Goal: Check status: Check status

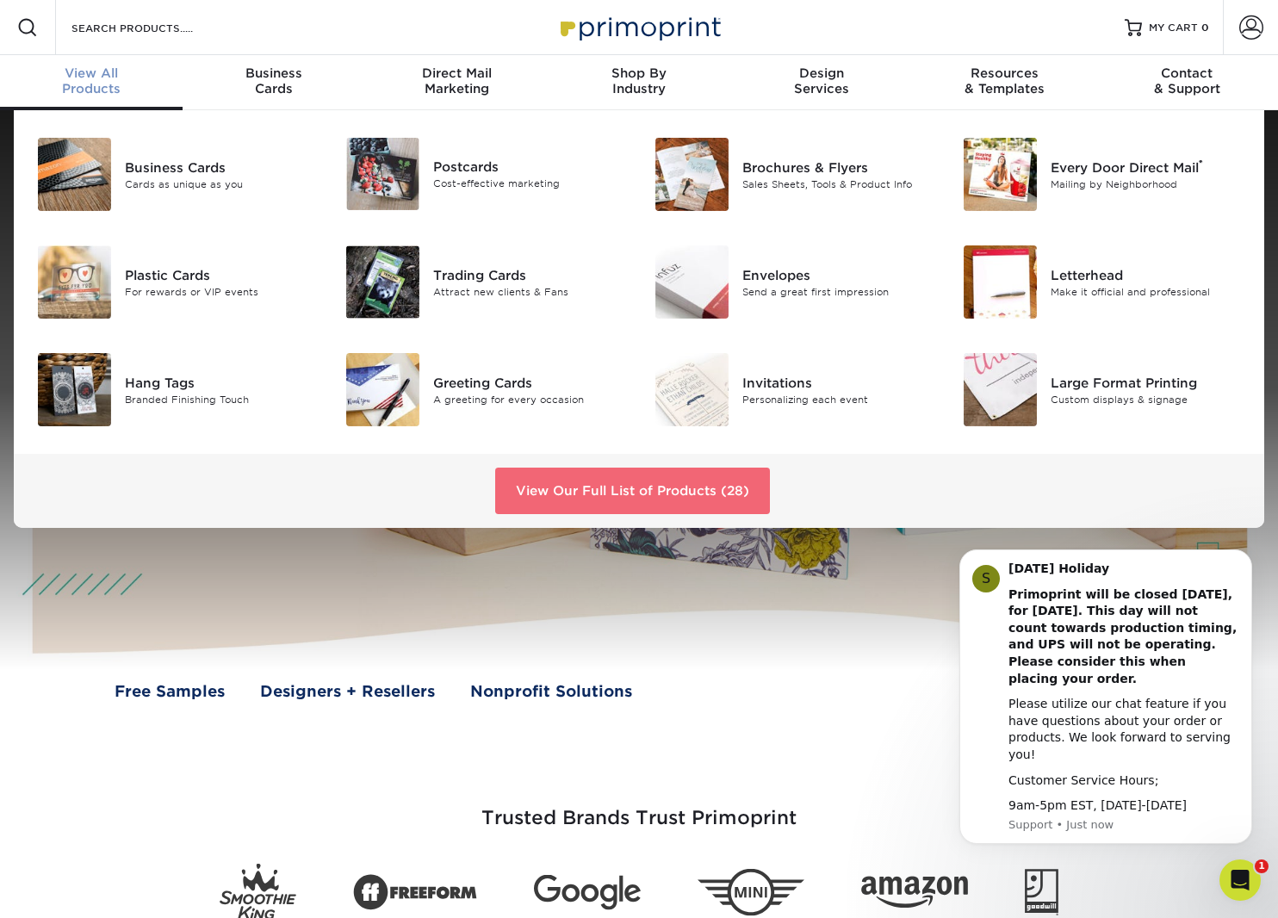
click at [628, 487] on link "View Our Full List of Products (28)" at bounding box center [632, 491] width 275 height 47
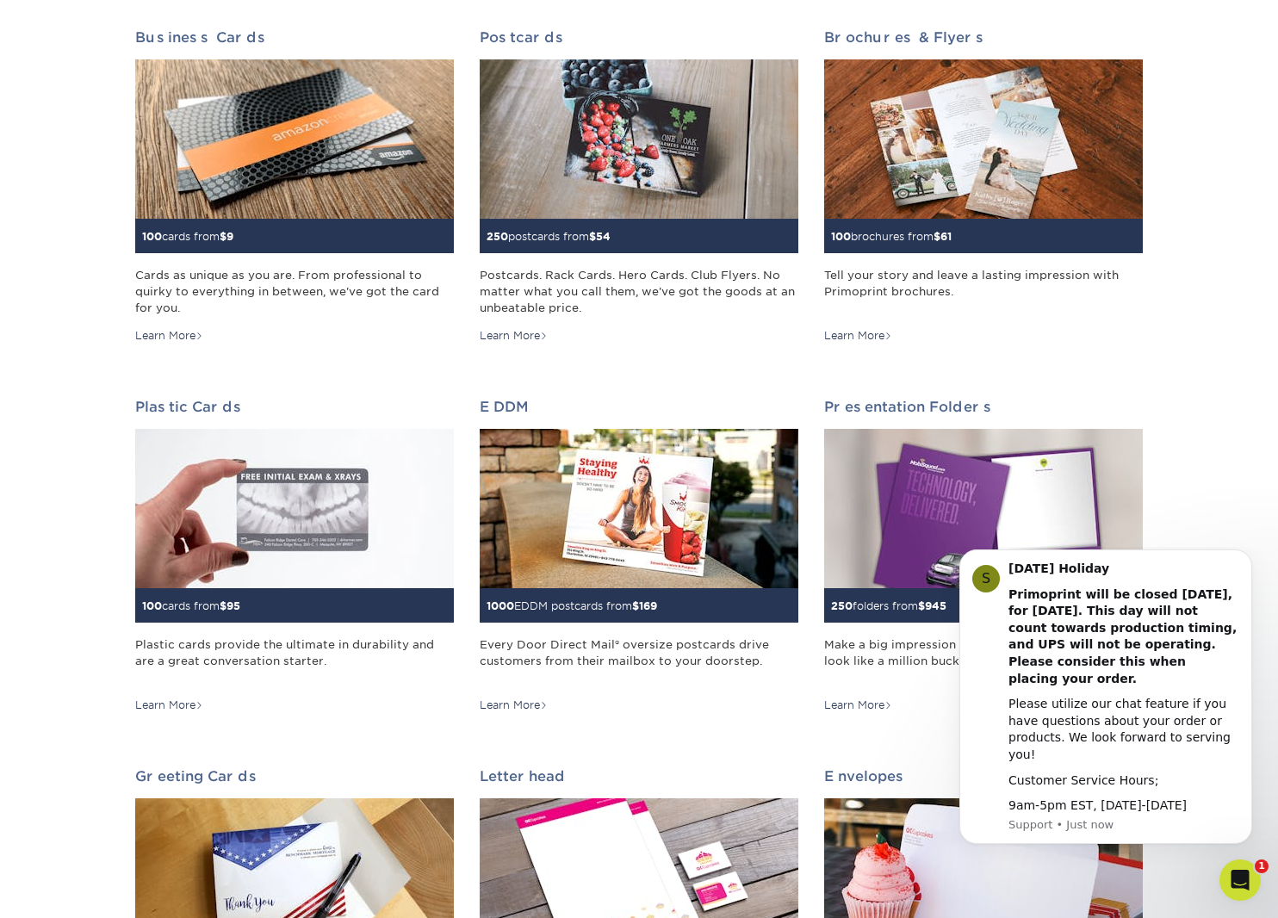
scroll to position [390, 0]
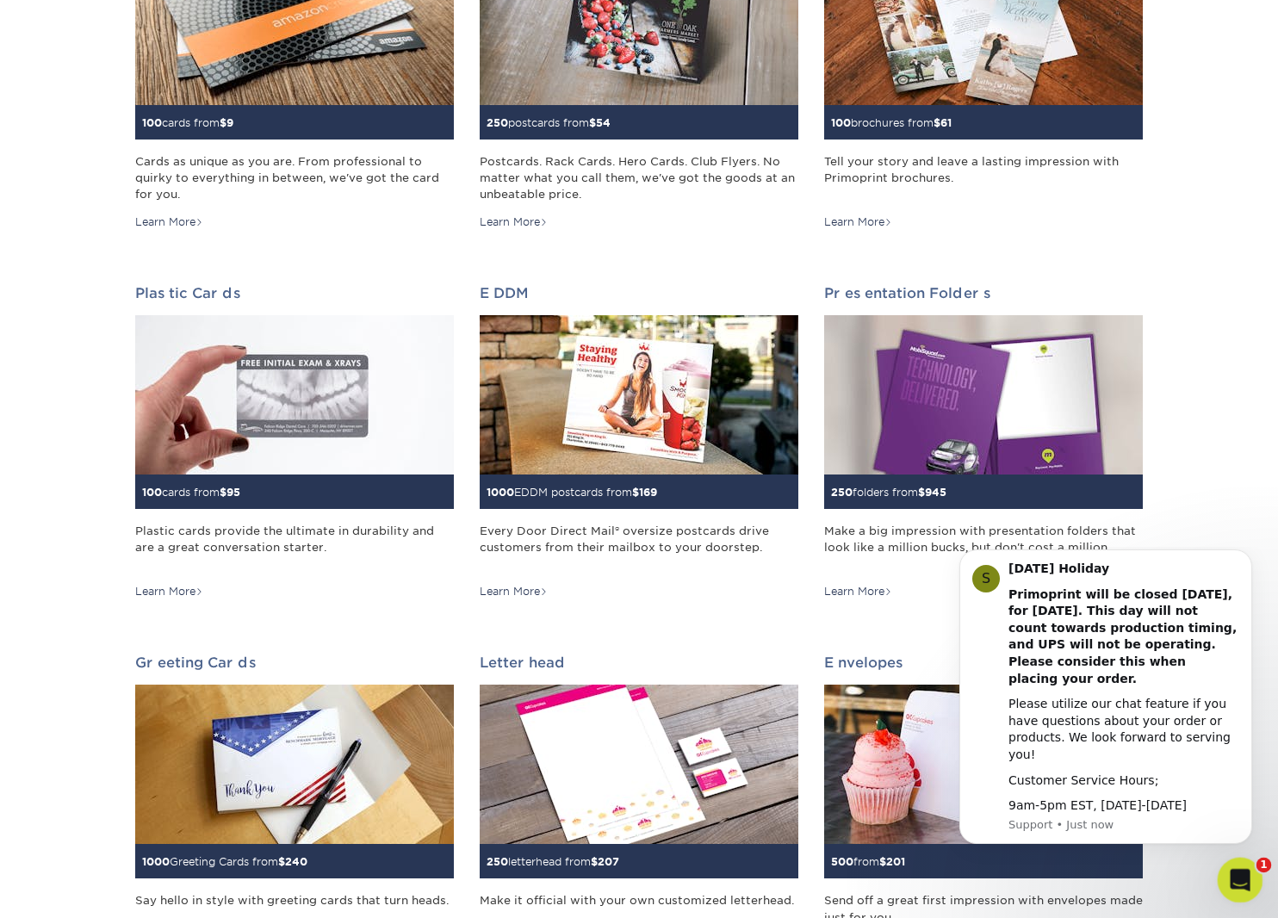
click at [1237, 873] on icon "Open Intercom Messenger" at bounding box center [1238, 878] width 28 height 28
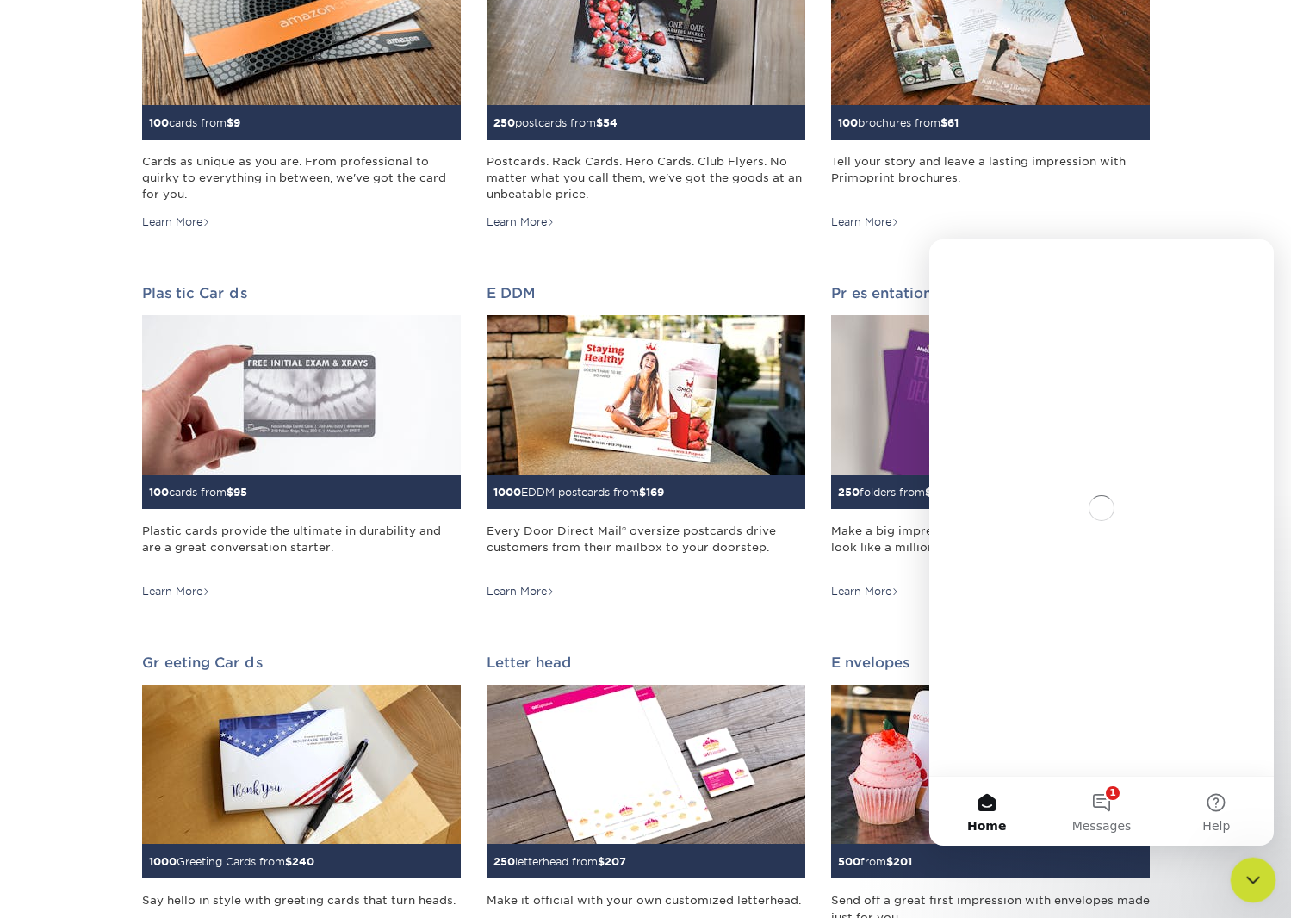
scroll to position [0, 0]
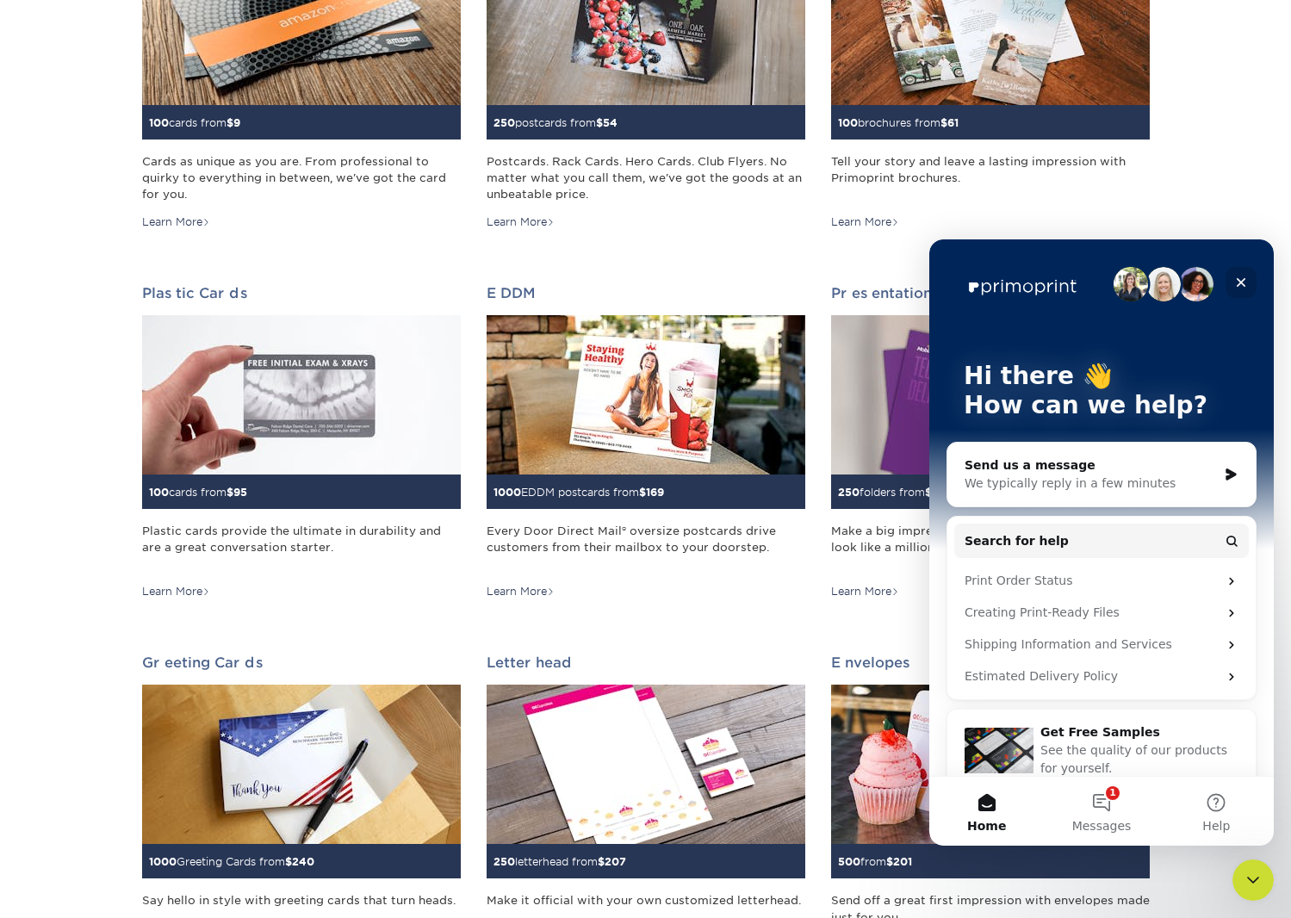
click at [1244, 282] on icon "Close" at bounding box center [1241, 283] width 14 height 14
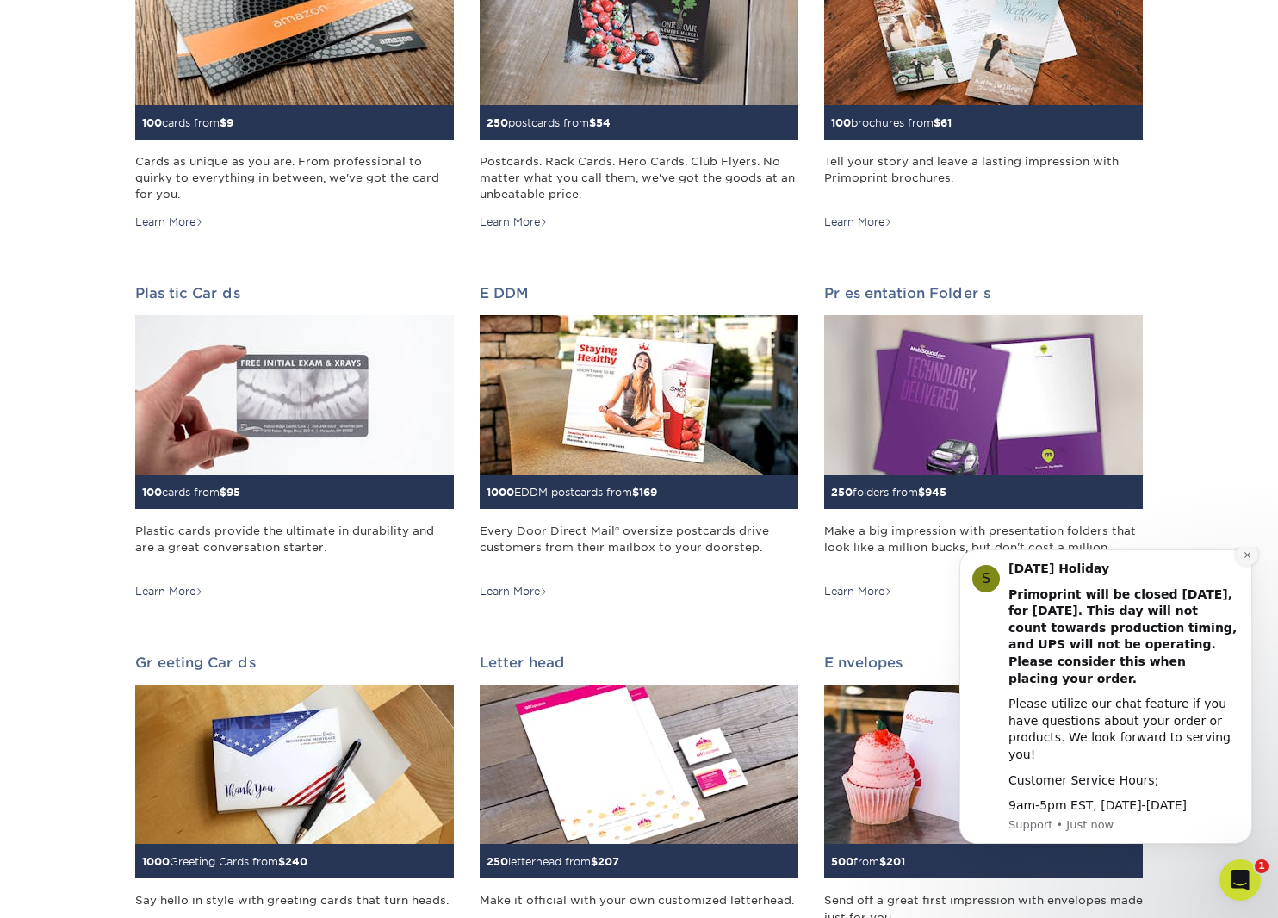
click at [1245, 560] on icon "Dismiss notification" at bounding box center [1247, 554] width 9 height 9
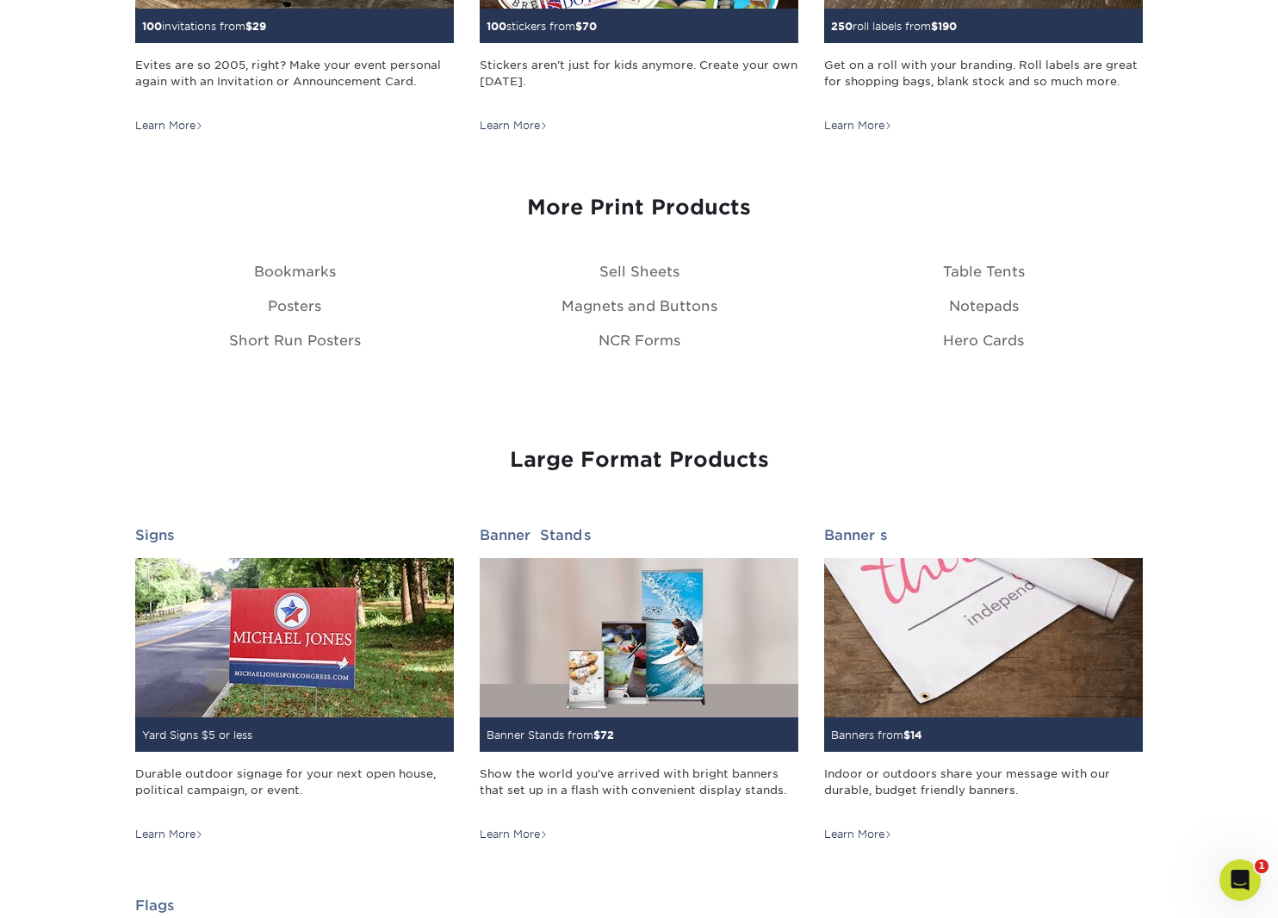
scroll to position [2354, 0]
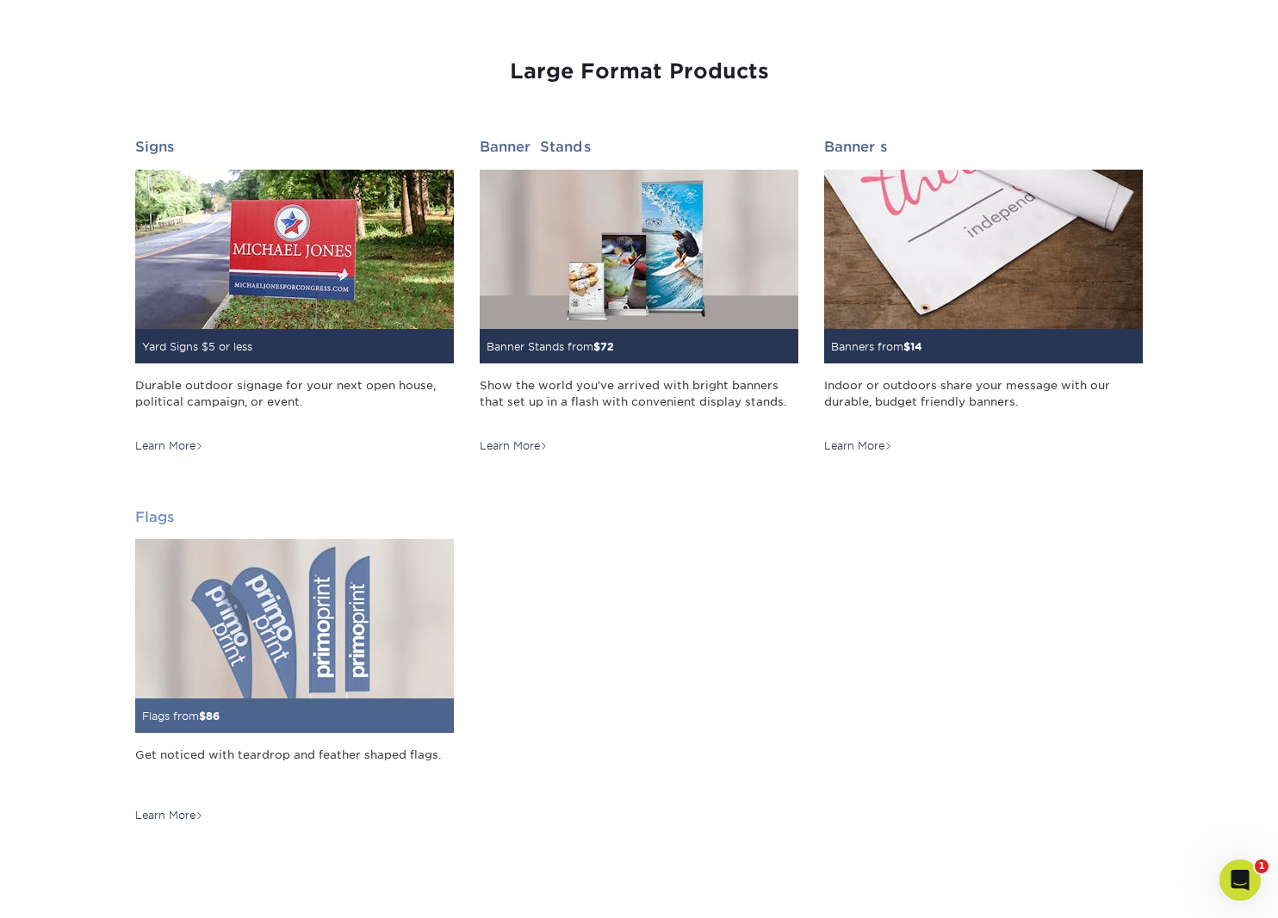
click at [214, 710] on span "86" at bounding box center [213, 716] width 14 height 13
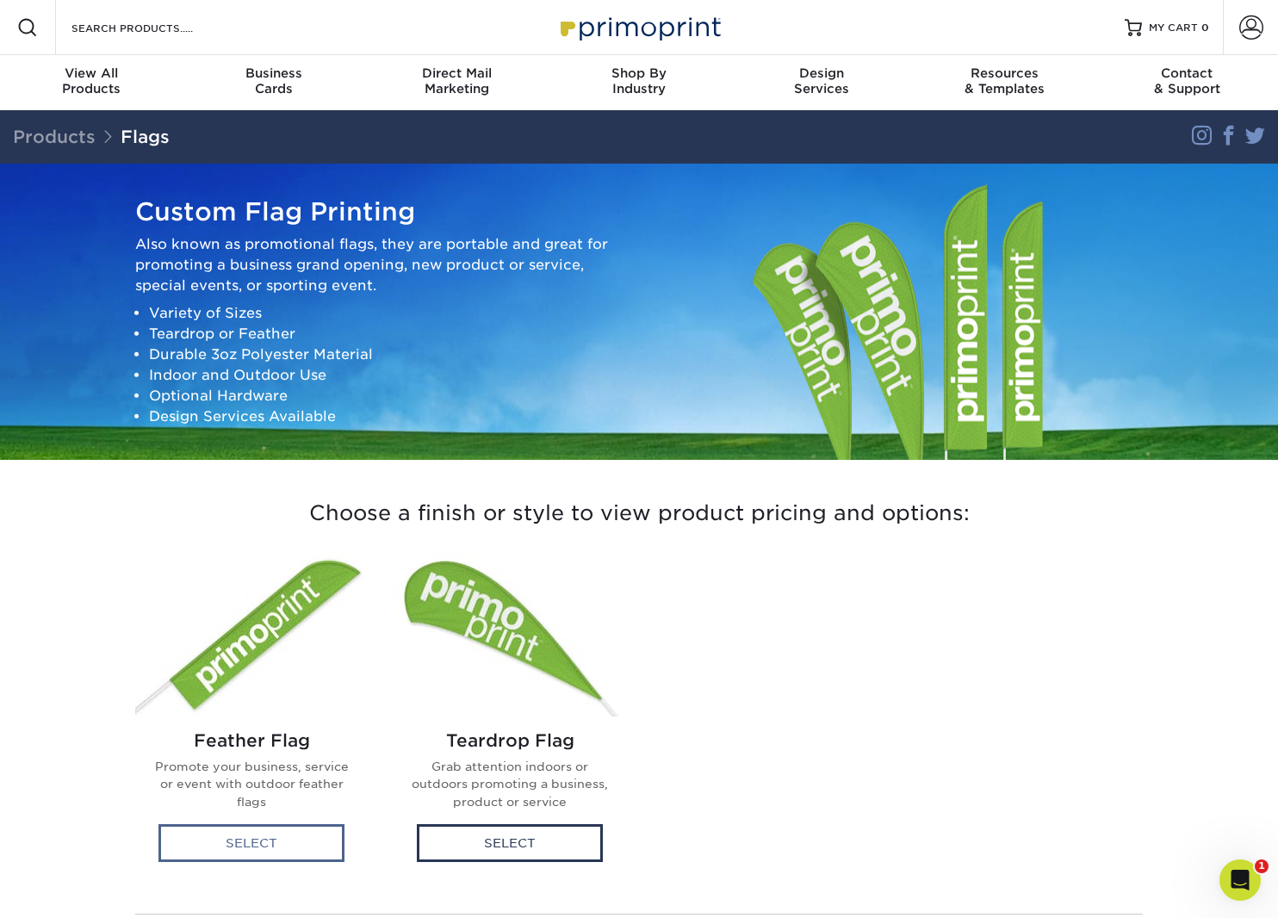
click at [237, 841] on div "Select" at bounding box center [251, 843] width 186 height 38
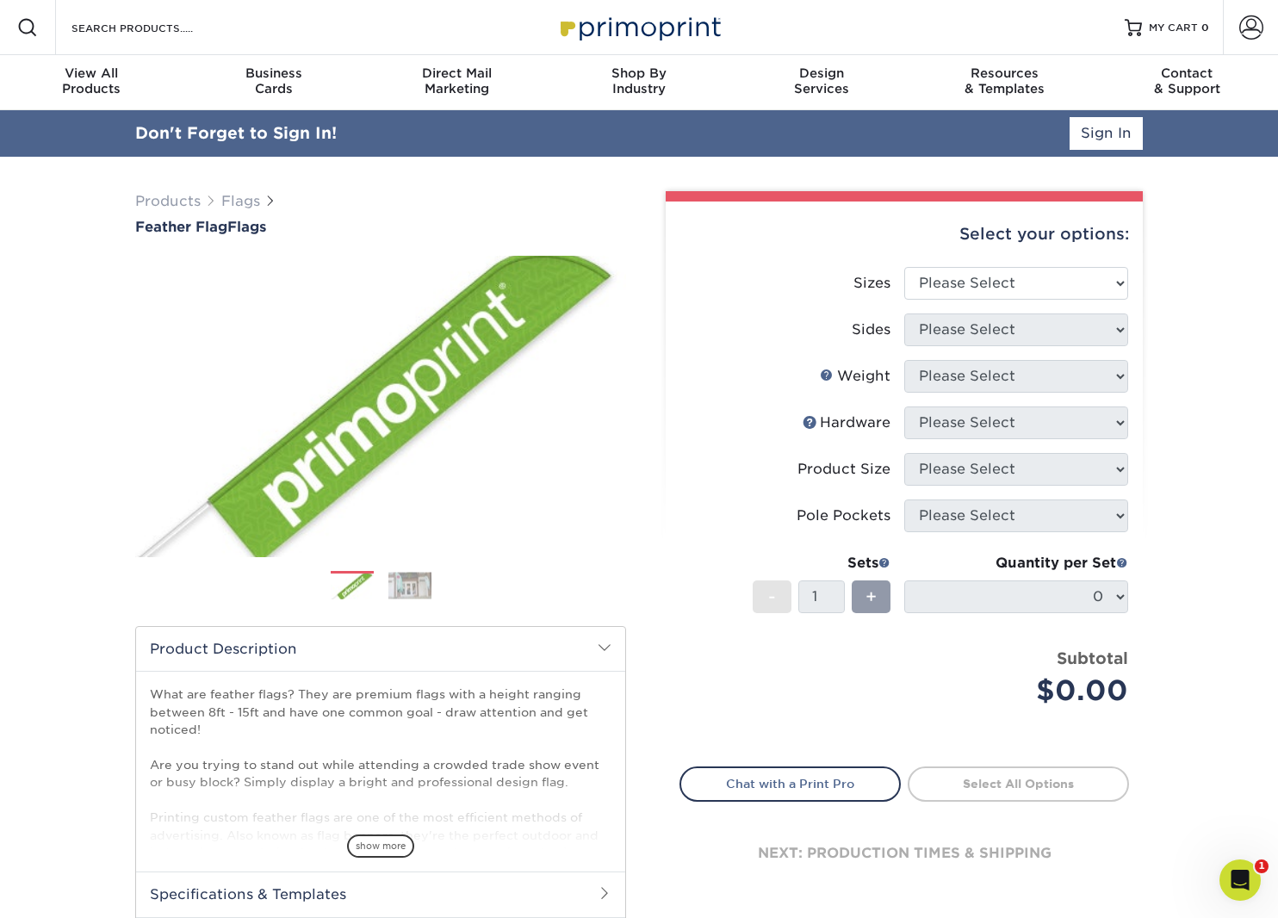
click at [1117, 133] on link "Sign In" at bounding box center [1106, 133] width 73 height 33
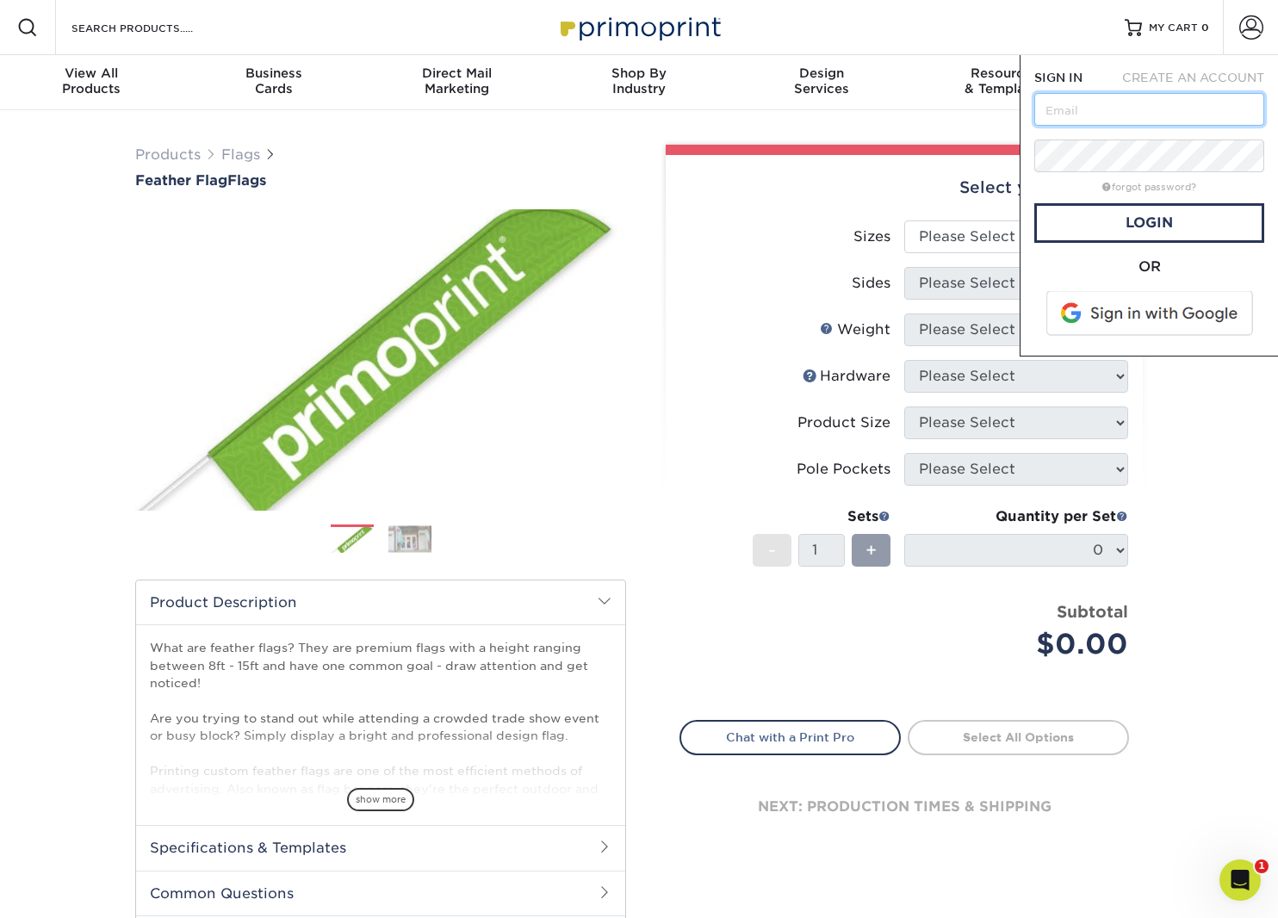
type input "Joshua@trailhead.church"
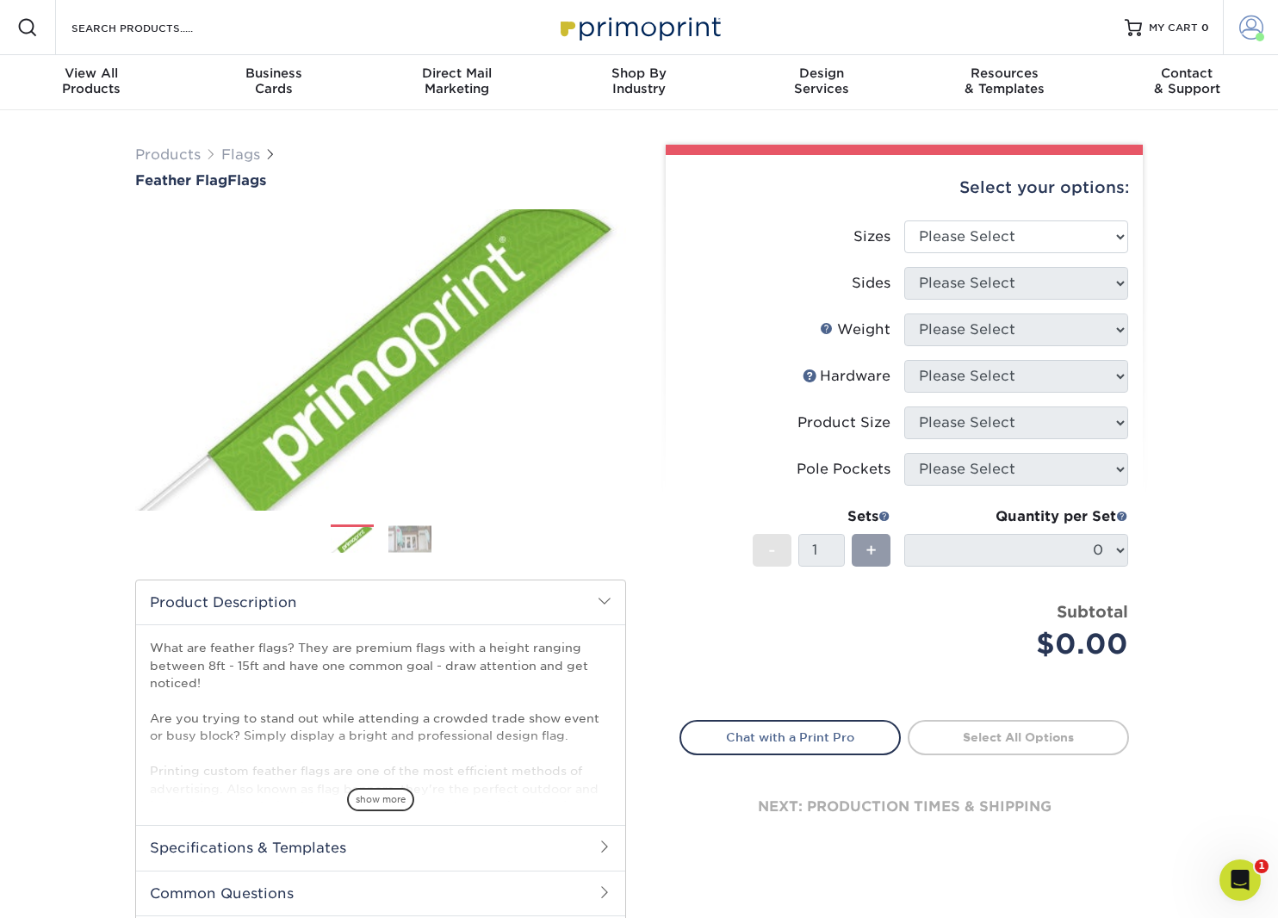
click at [1257, 23] on span at bounding box center [1251, 28] width 24 height 24
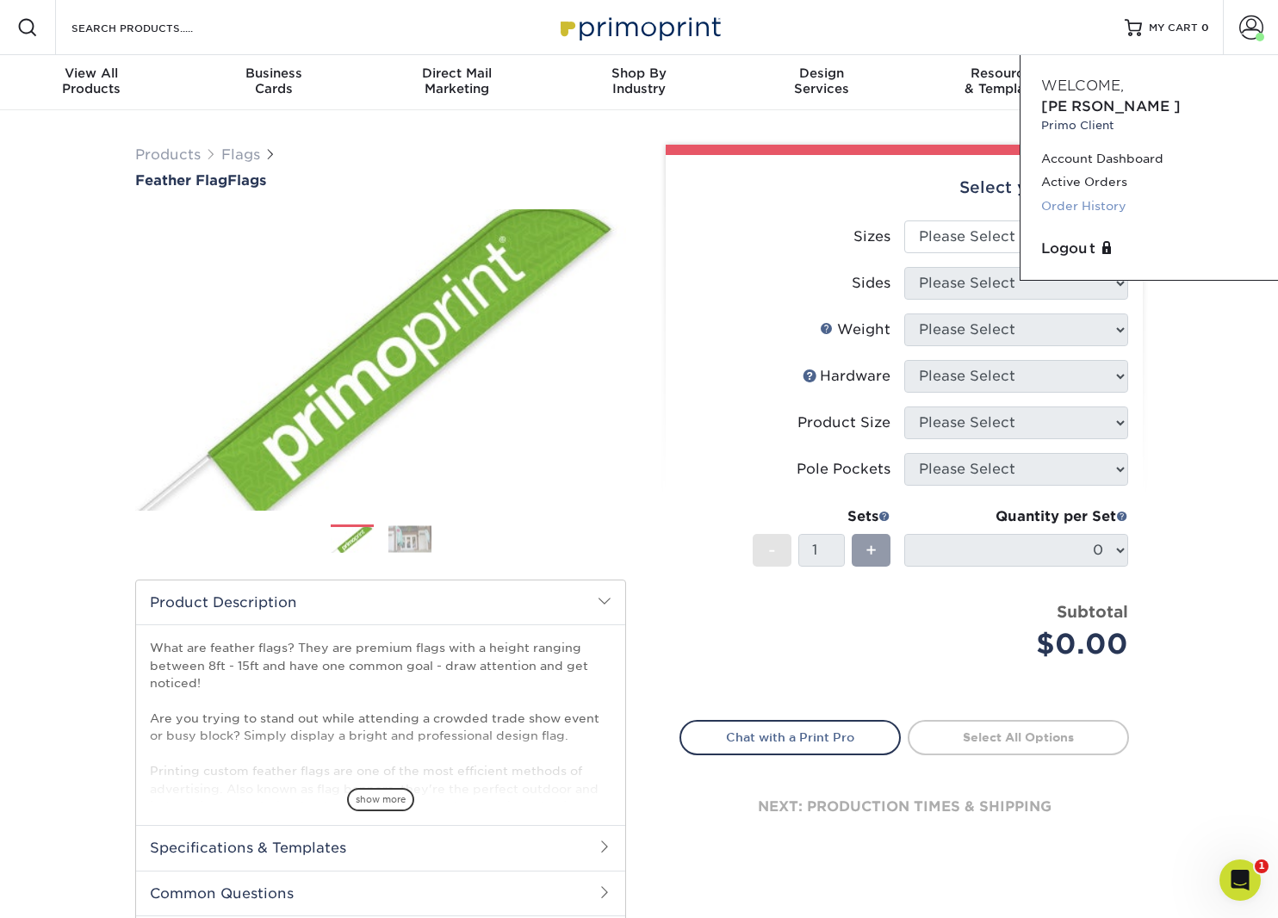
click at [1102, 195] on link "Order History" at bounding box center [1149, 206] width 216 height 23
click at [613, 547] on ol at bounding box center [380, 545] width 491 height 41
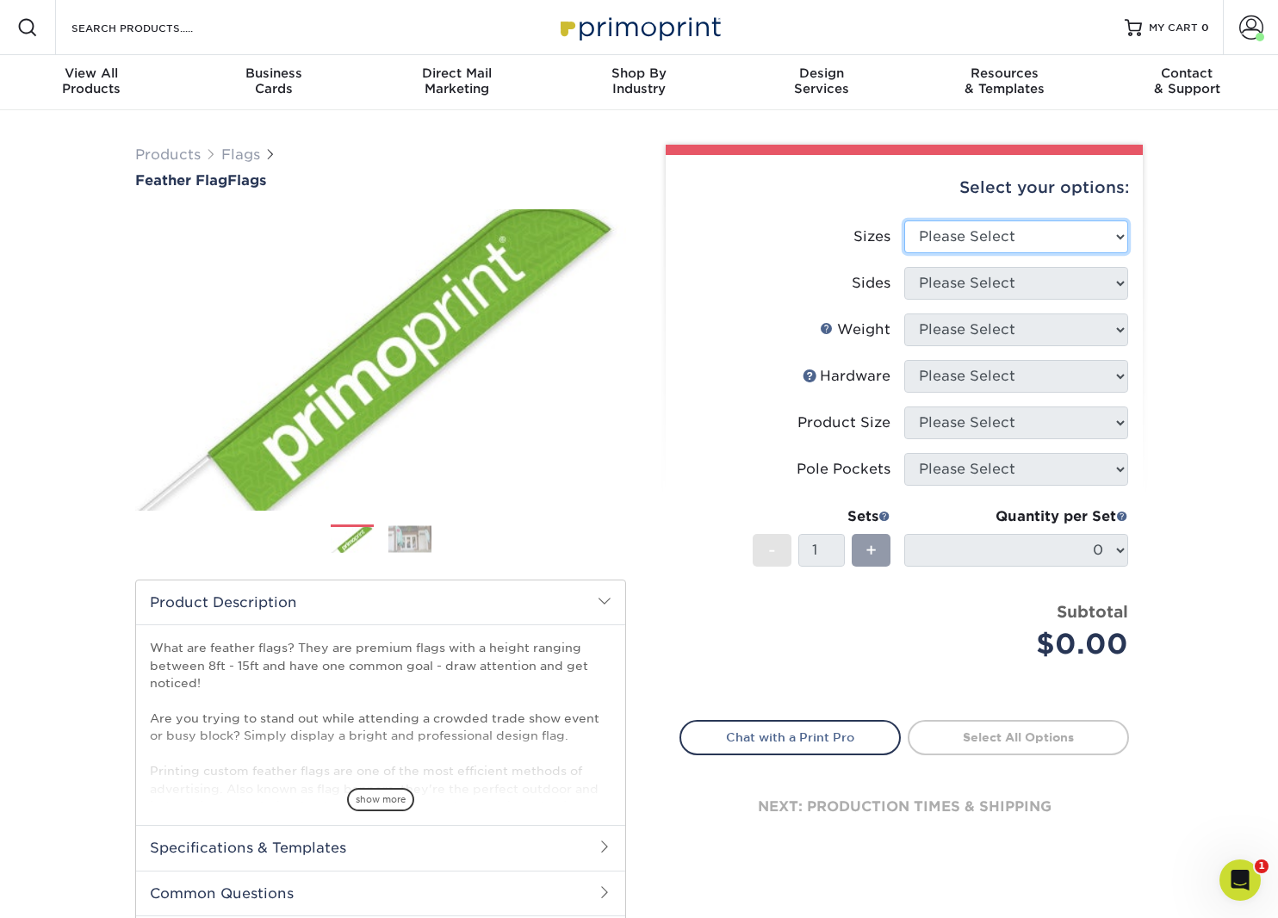
select select "32.00x123.00"
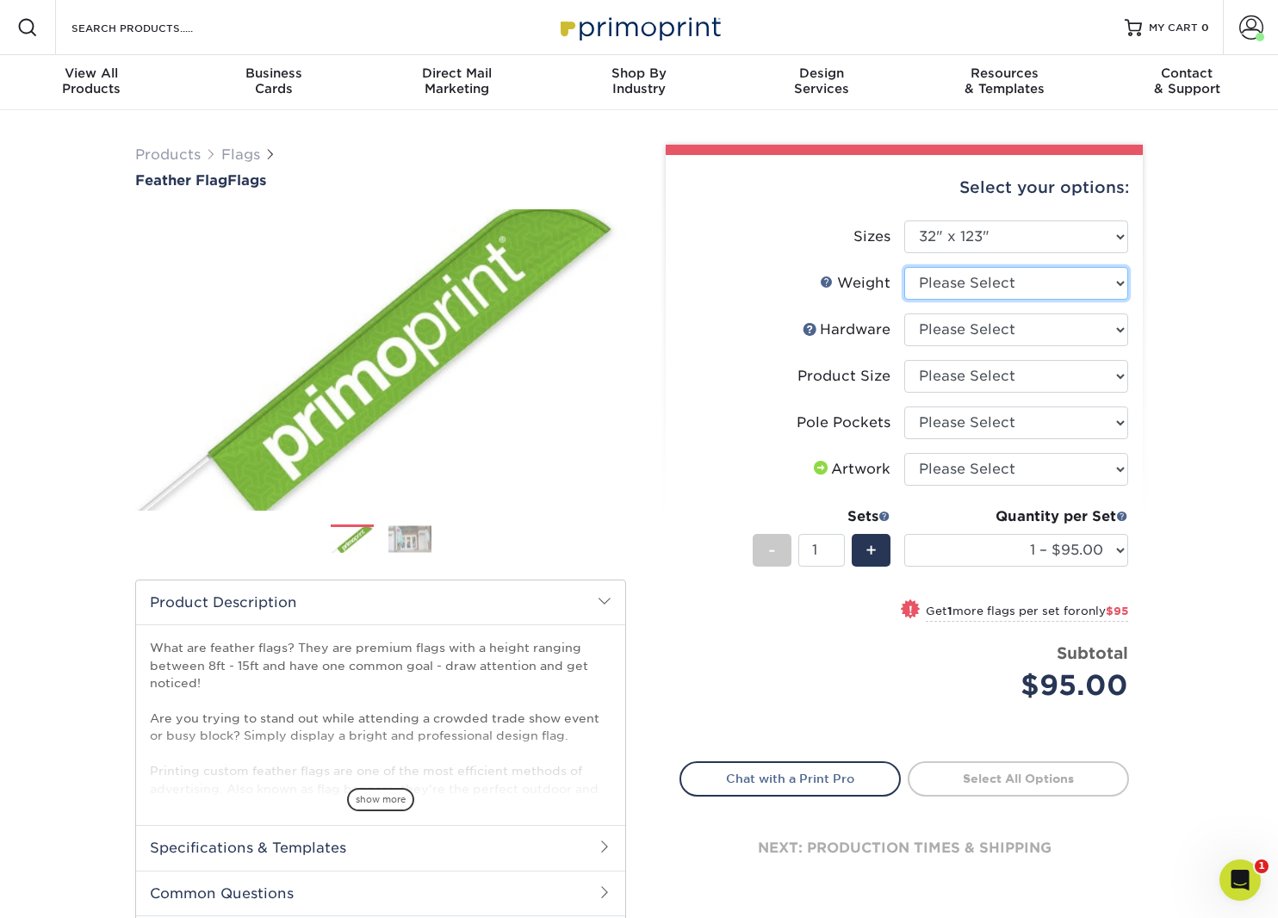
select select "3OZPOLY"
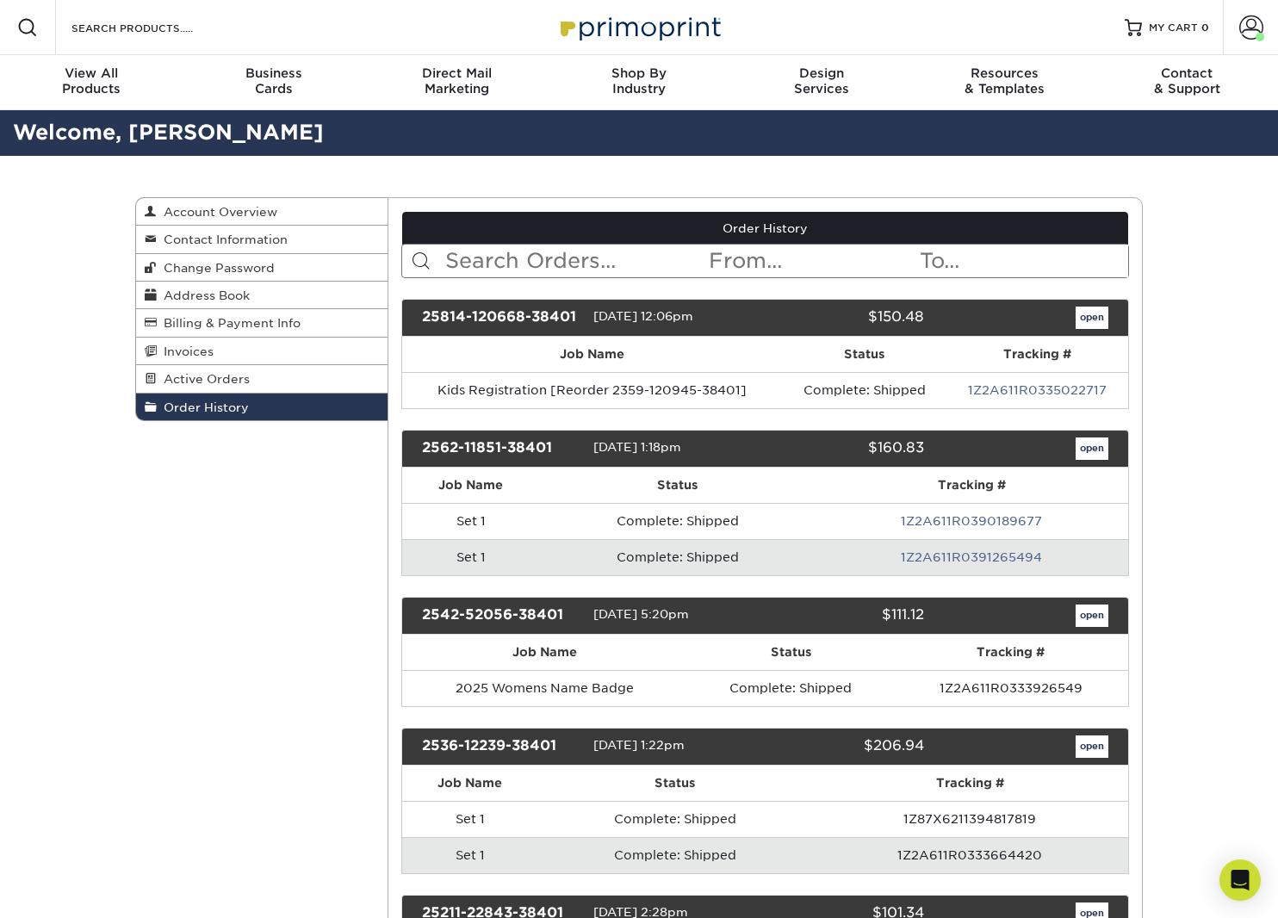
click at [535, 270] on input "text" at bounding box center [576, 261] width 264 height 33
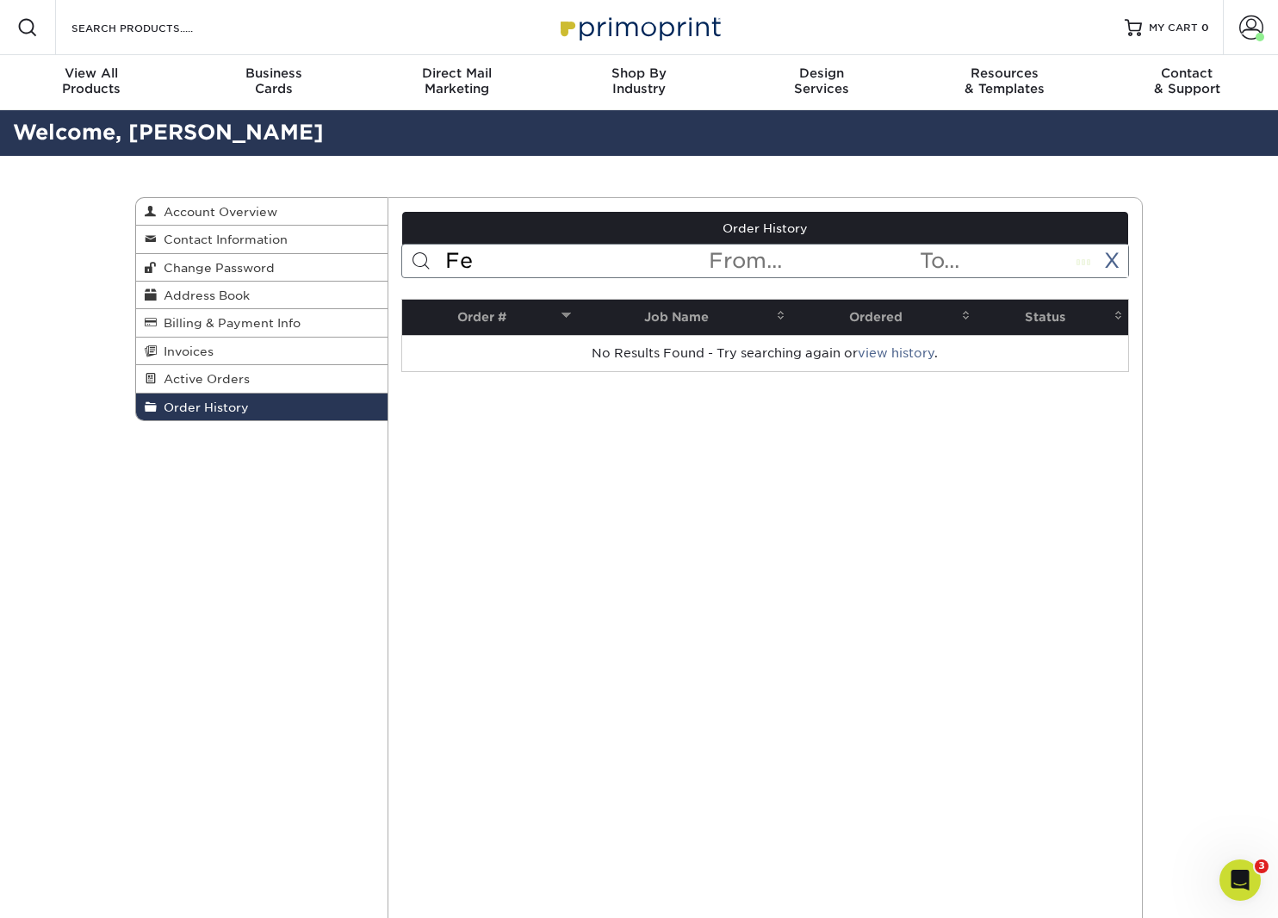
type input "F"
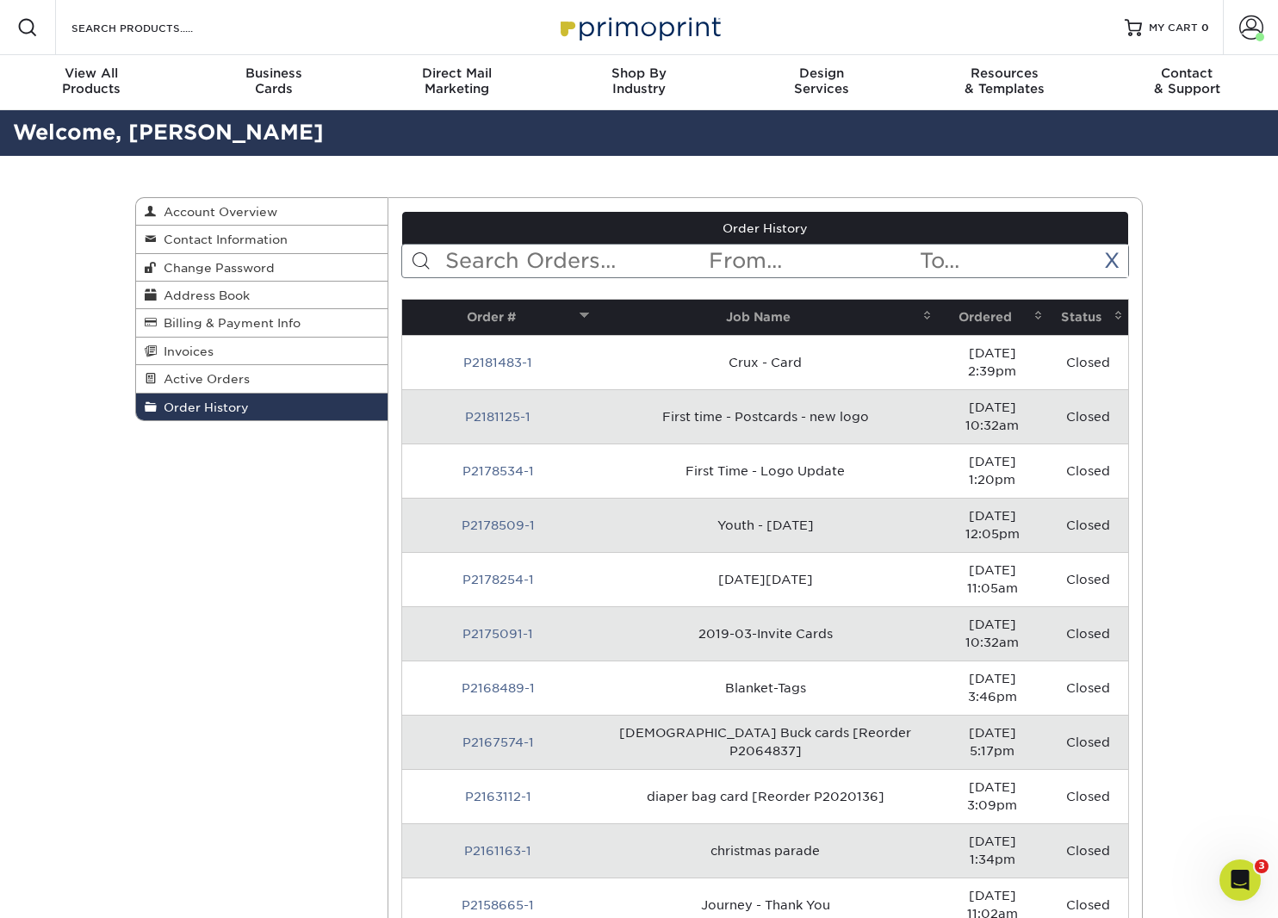
click at [762, 259] on input "text" at bounding box center [812, 261] width 210 height 33
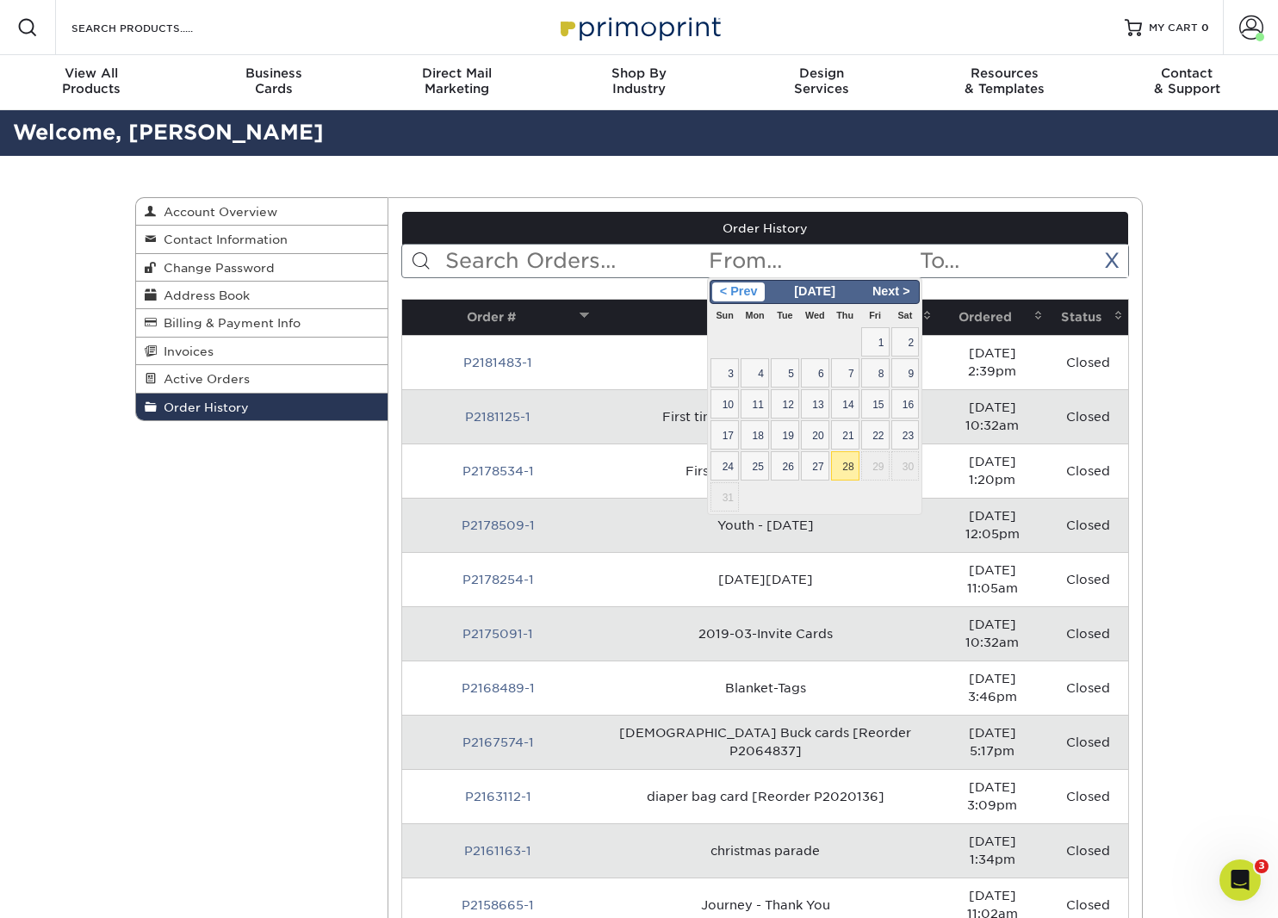
click at [743, 294] on span "< Prev" at bounding box center [738, 291] width 53 height 19
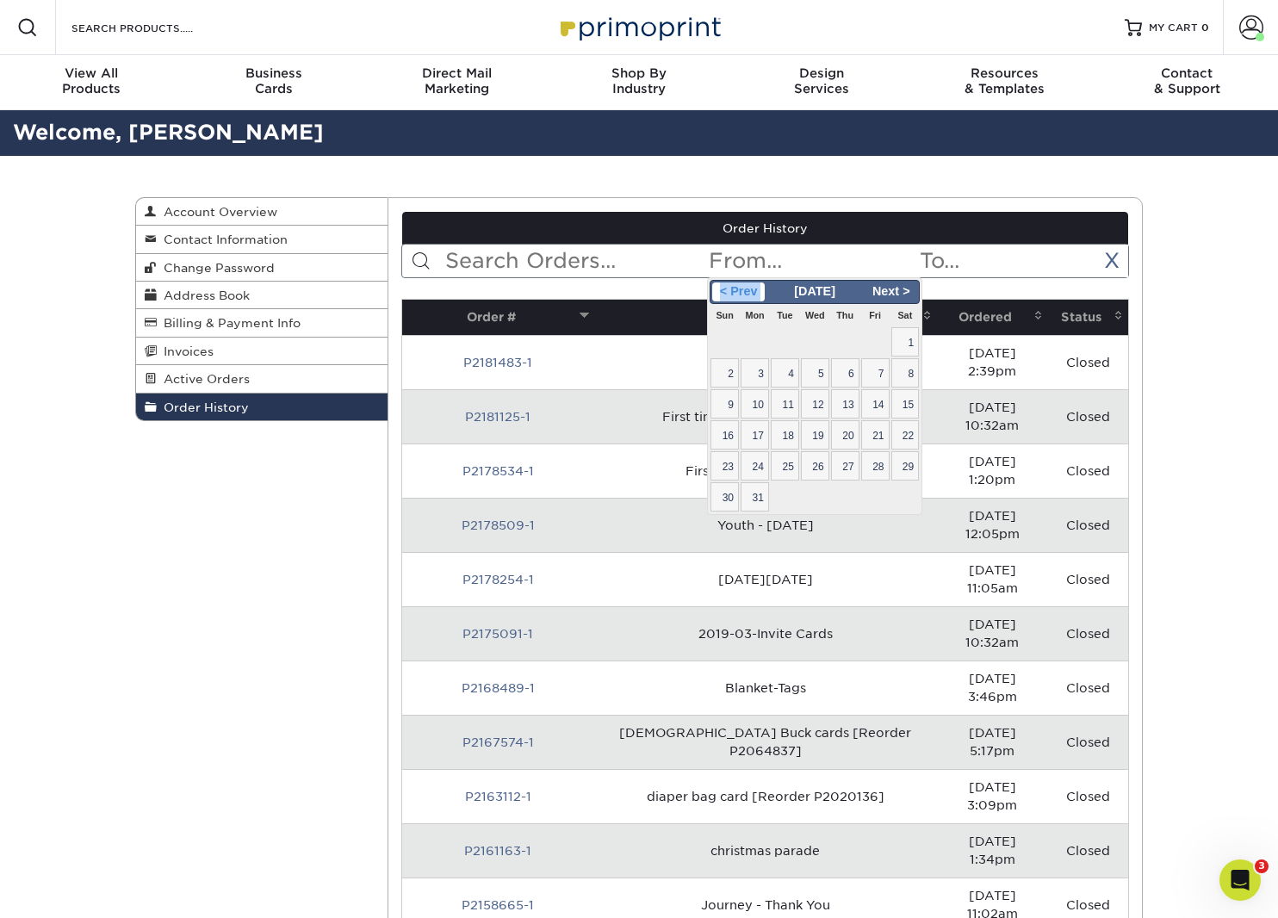
click at [743, 294] on span "< Prev" at bounding box center [738, 291] width 53 height 19
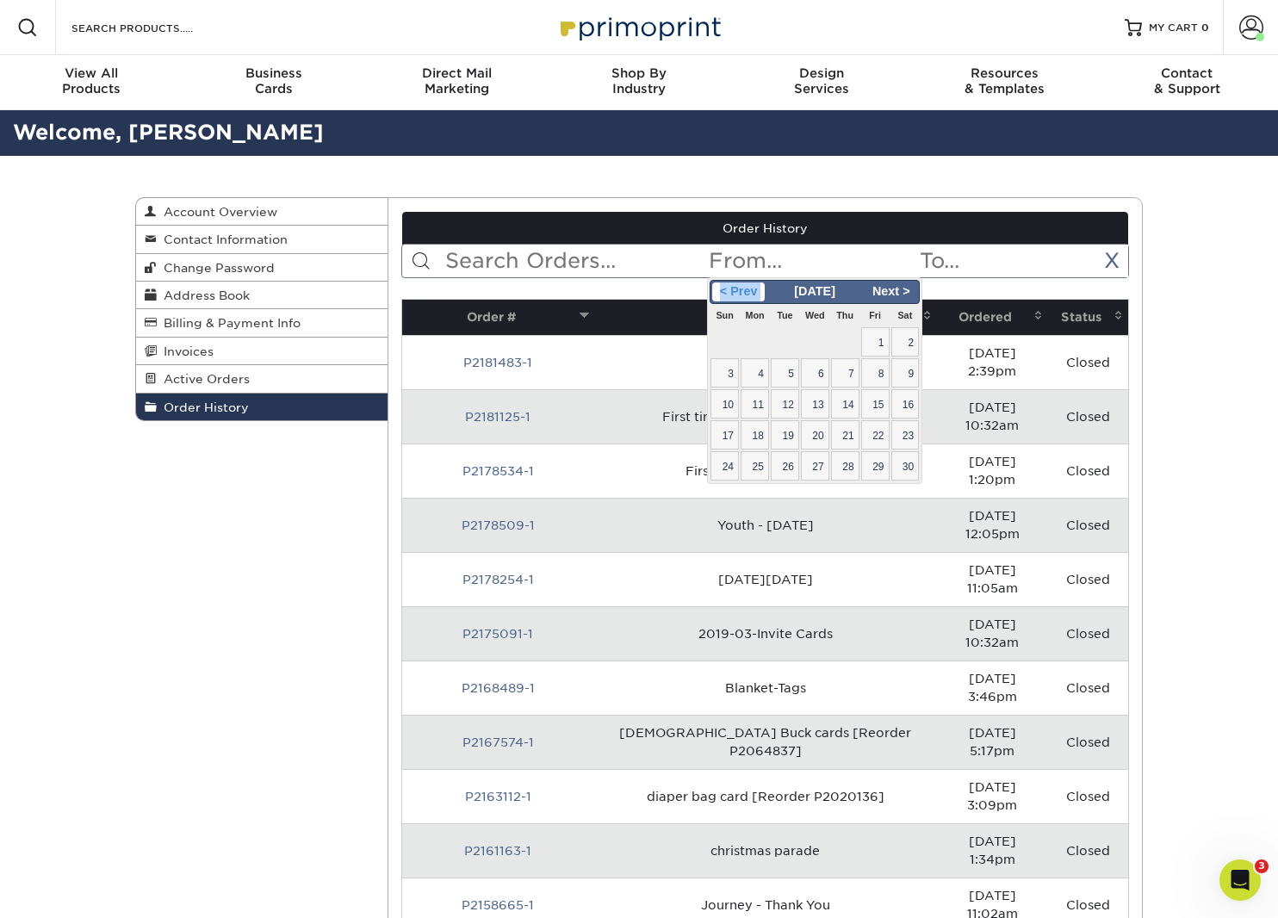
click at [743, 294] on span "< Prev" at bounding box center [738, 291] width 53 height 19
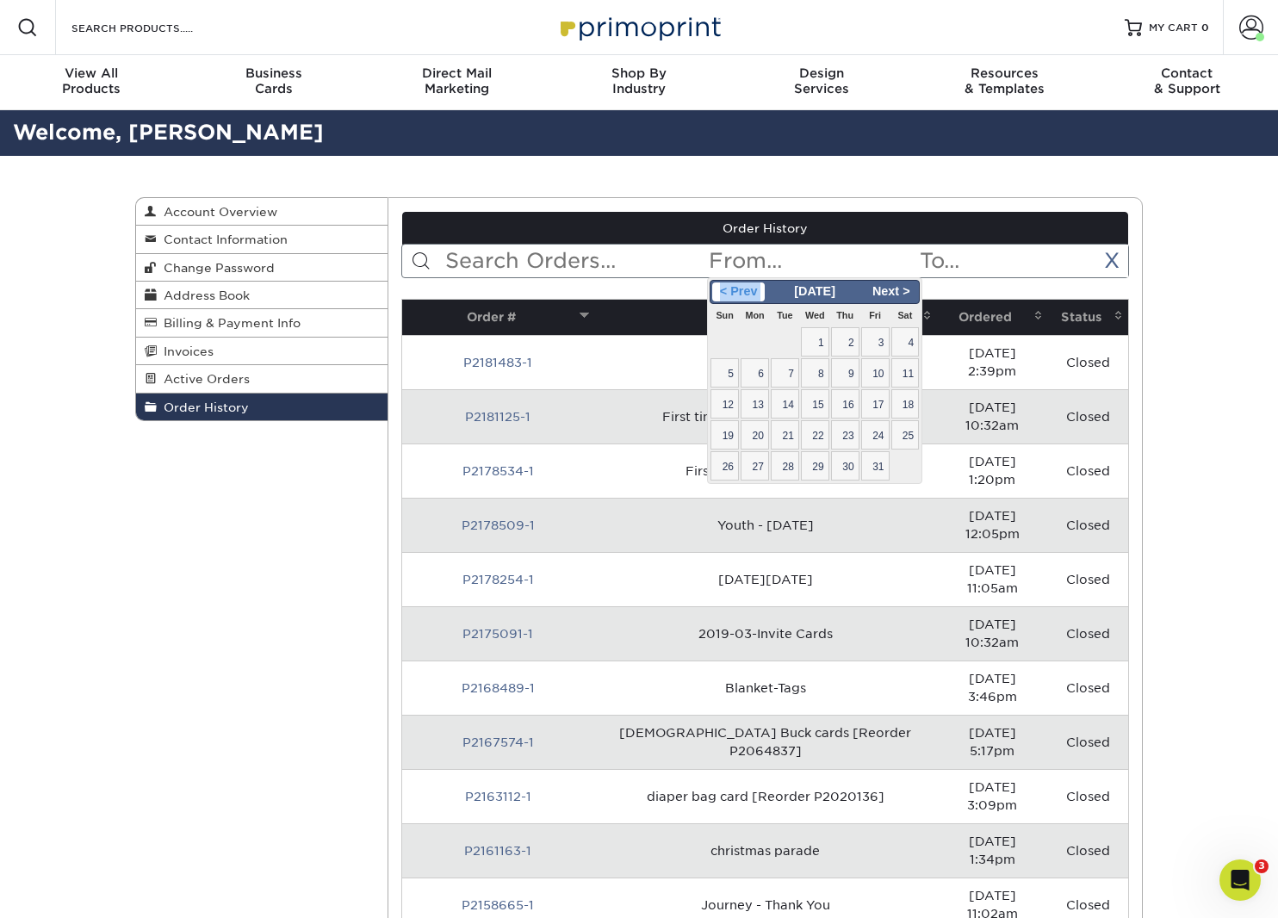
click at [743, 294] on span "< Prev" at bounding box center [738, 291] width 53 height 19
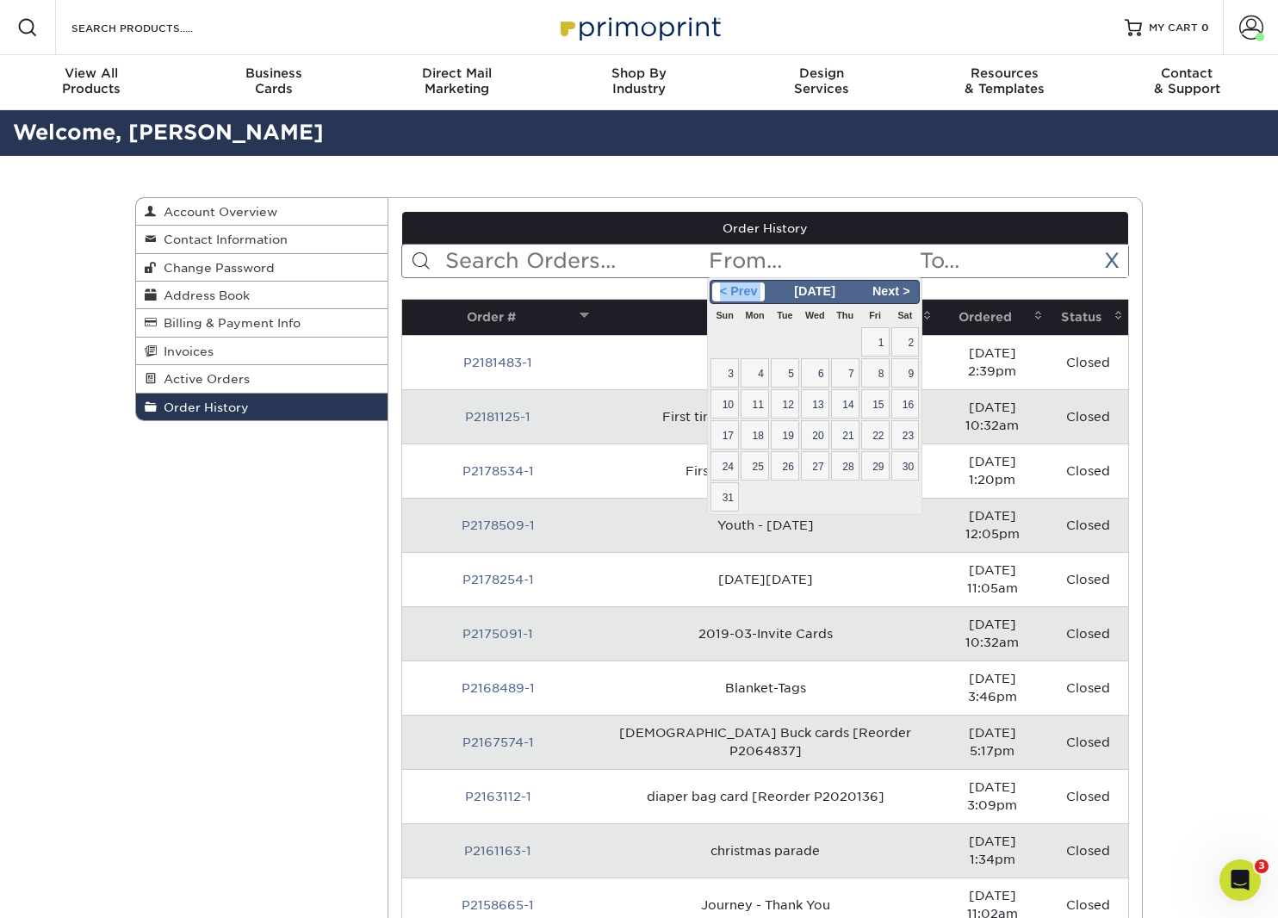
click at [743, 294] on span "< Prev" at bounding box center [738, 291] width 53 height 19
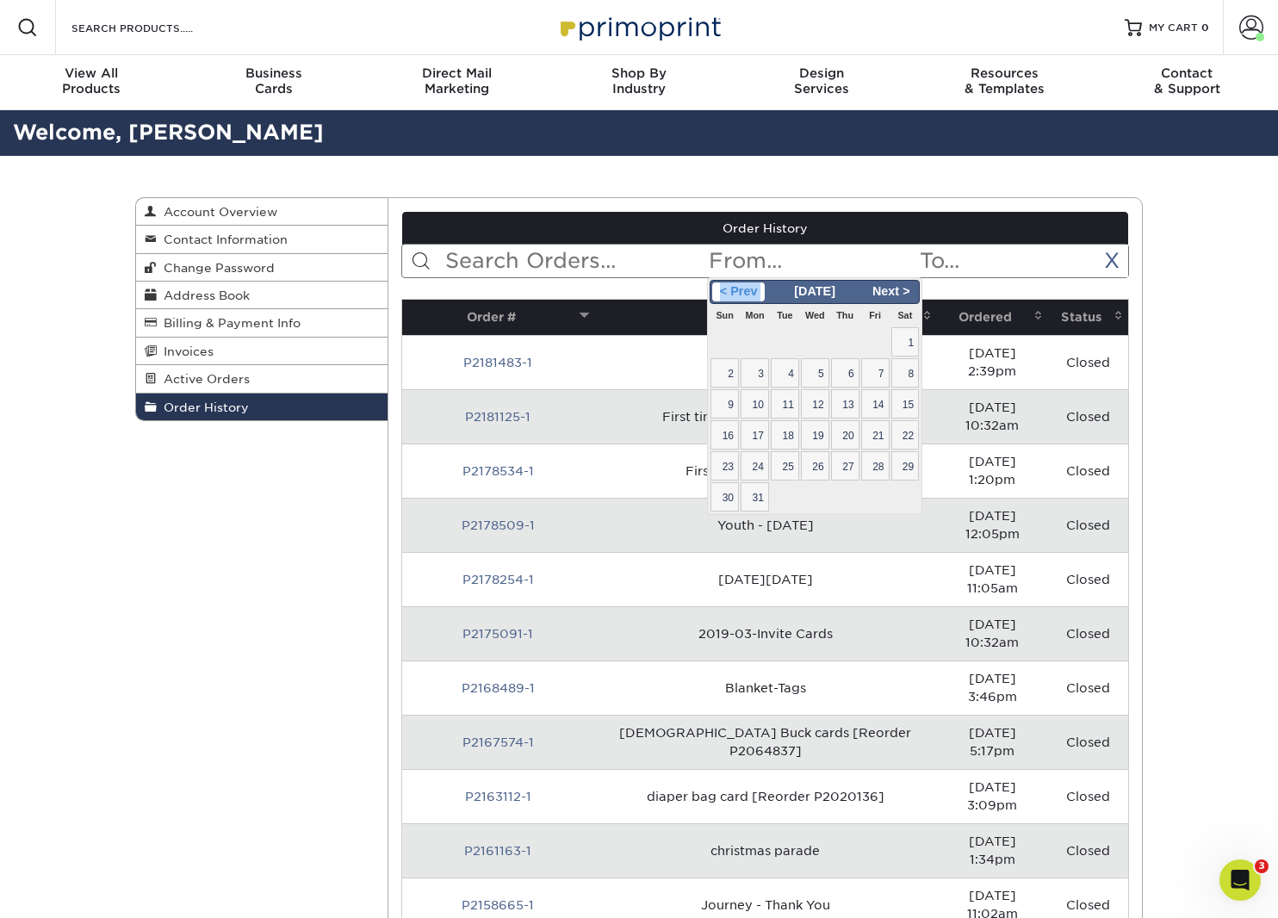
click at [743, 294] on span "< Prev" at bounding box center [738, 291] width 53 height 19
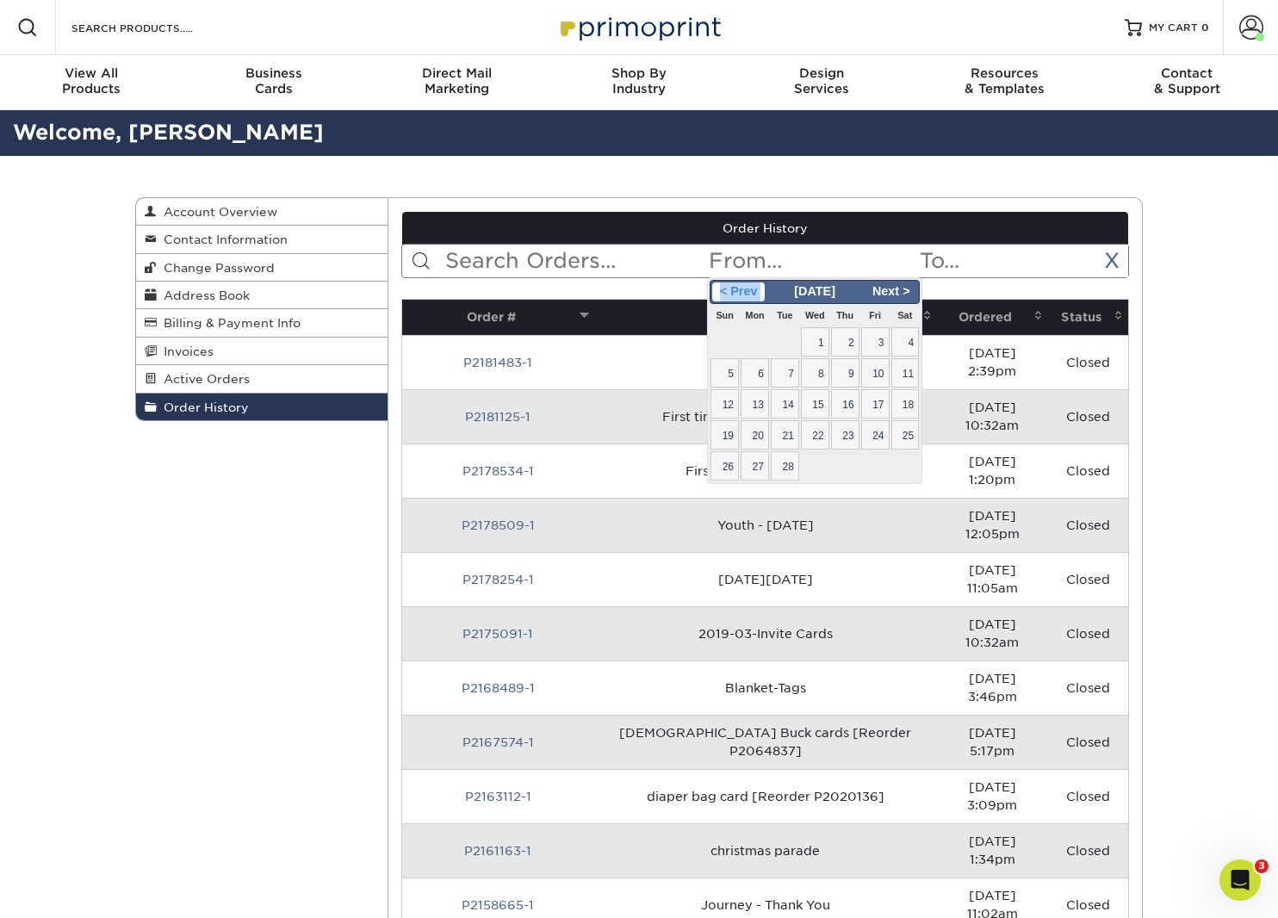
click at [743, 294] on span "< Prev" at bounding box center [738, 291] width 53 height 19
click at [850, 337] on span "1" at bounding box center [845, 341] width 28 height 29
type input "[DATE]"
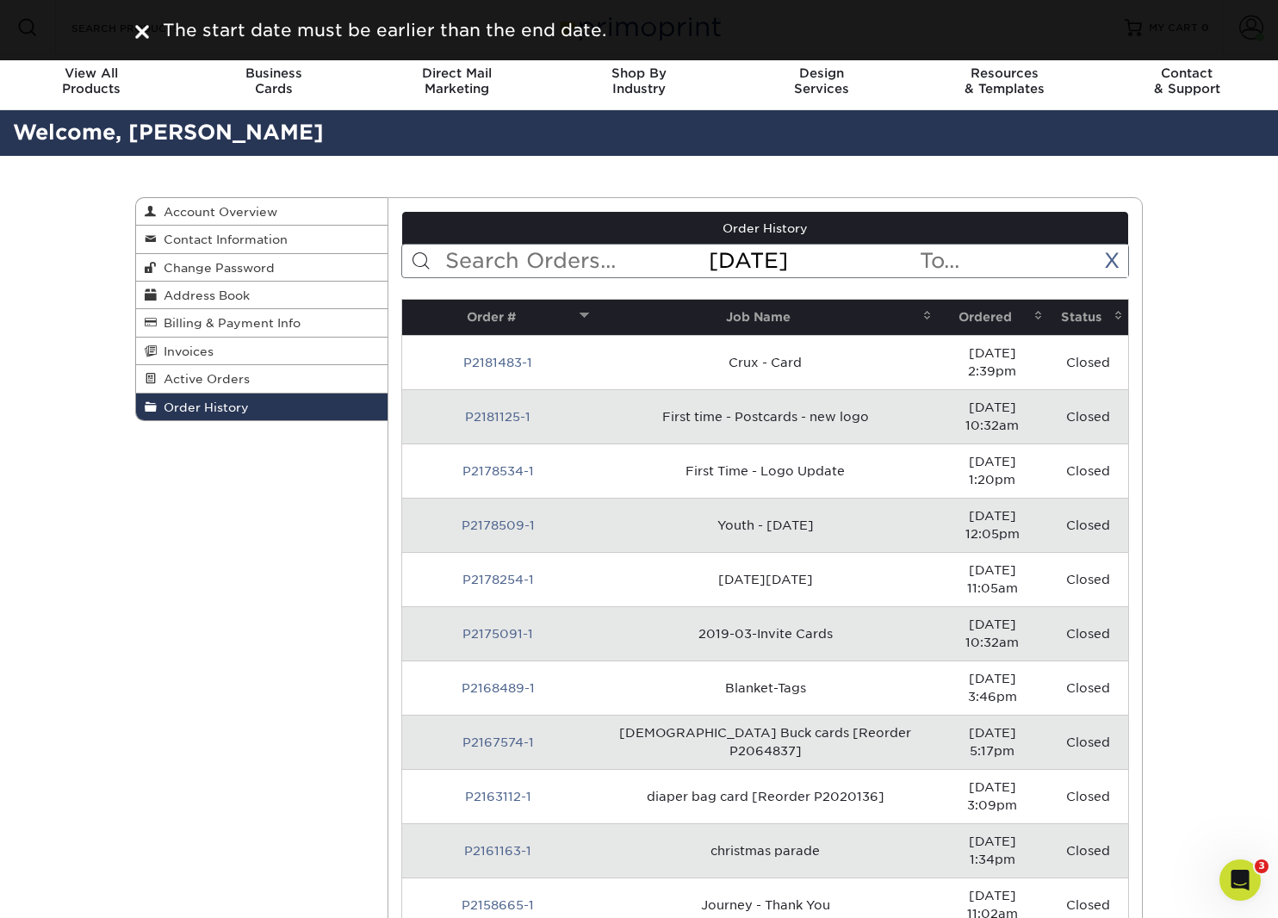
click at [954, 259] on input "text" at bounding box center [1023, 261] width 210 height 33
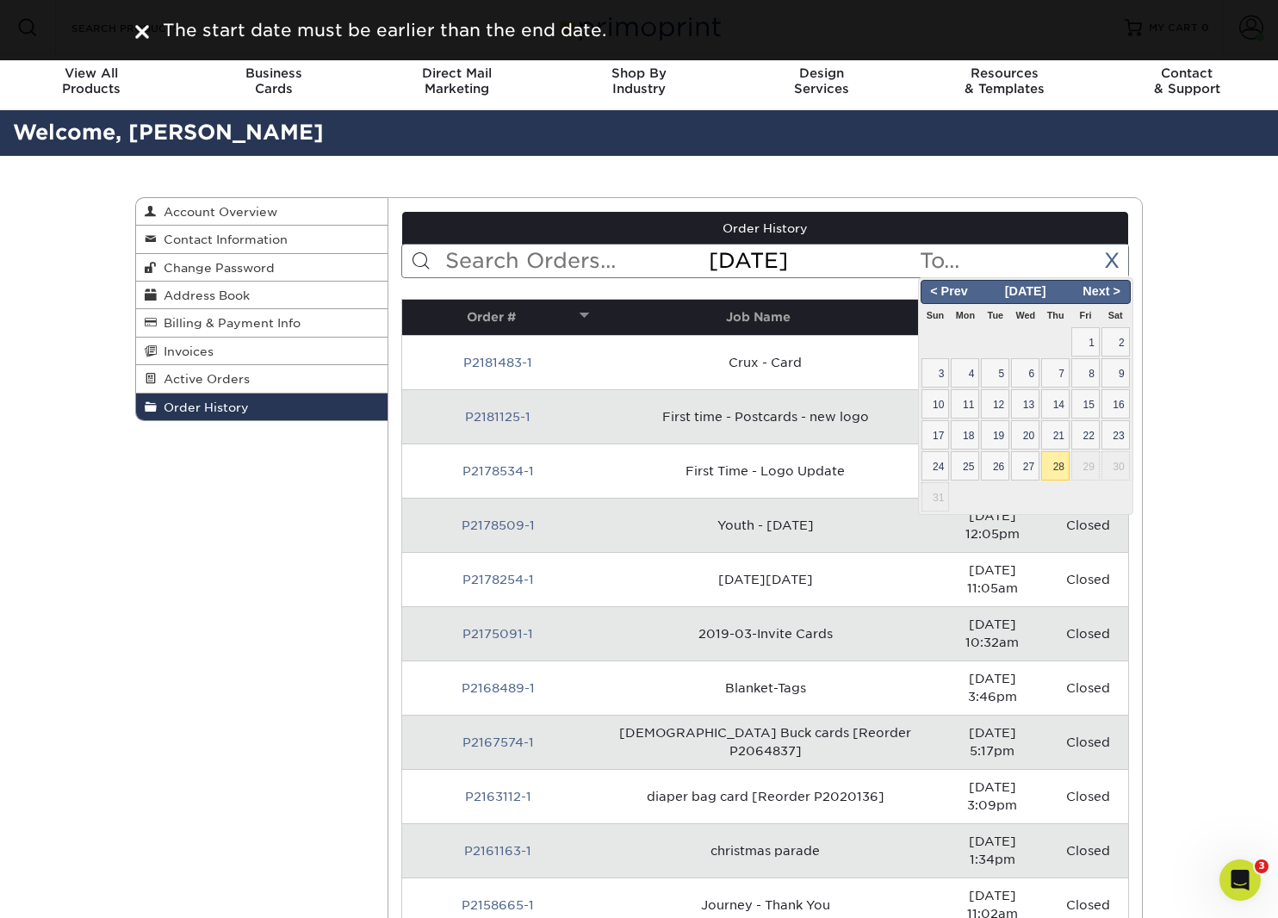
click at [1064, 461] on span "28" at bounding box center [1055, 465] width 28 height 29
type input "[DATE]"
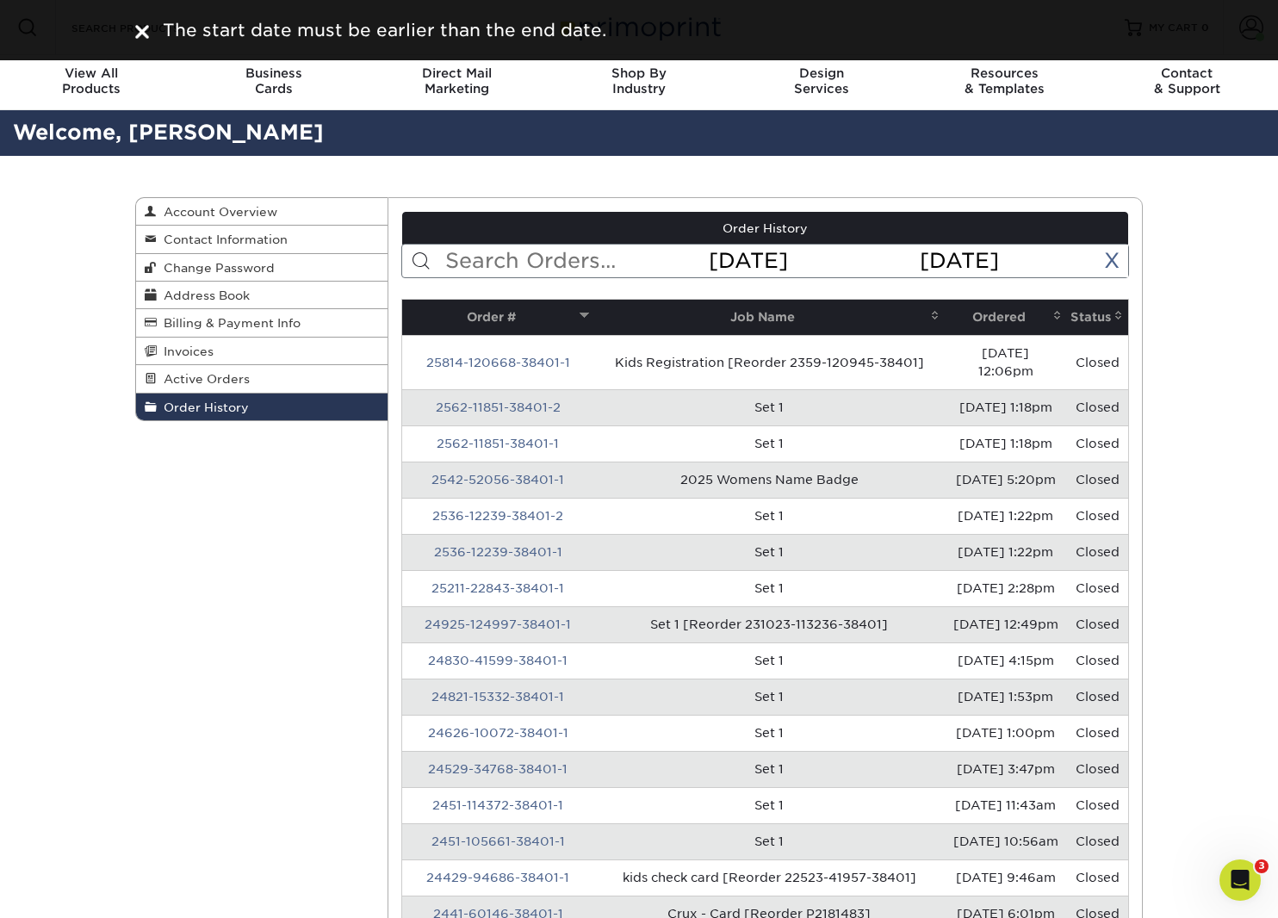
click at [538, 258] on input "text" at bounding box center [576, 261] width 264 height 33
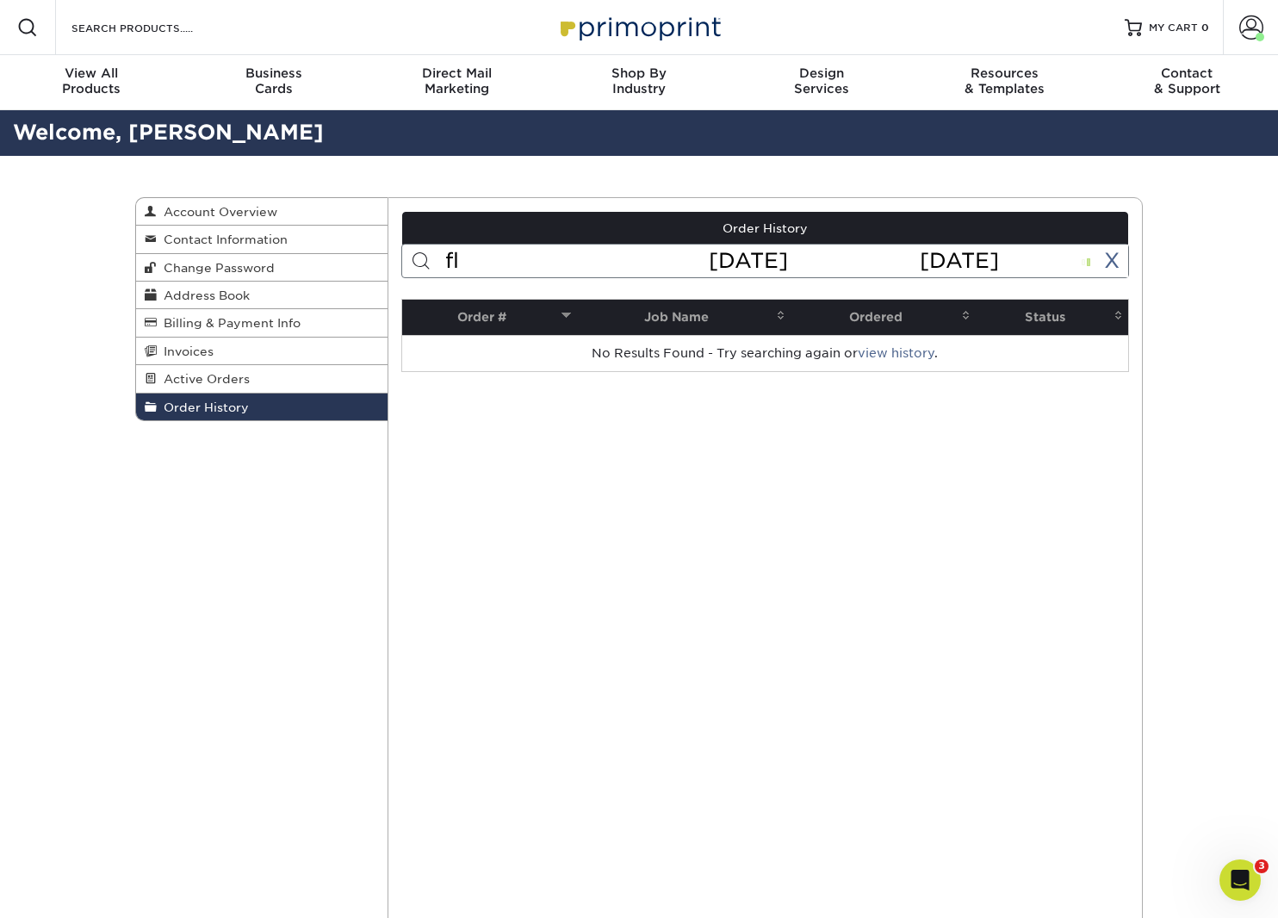
type input "f"
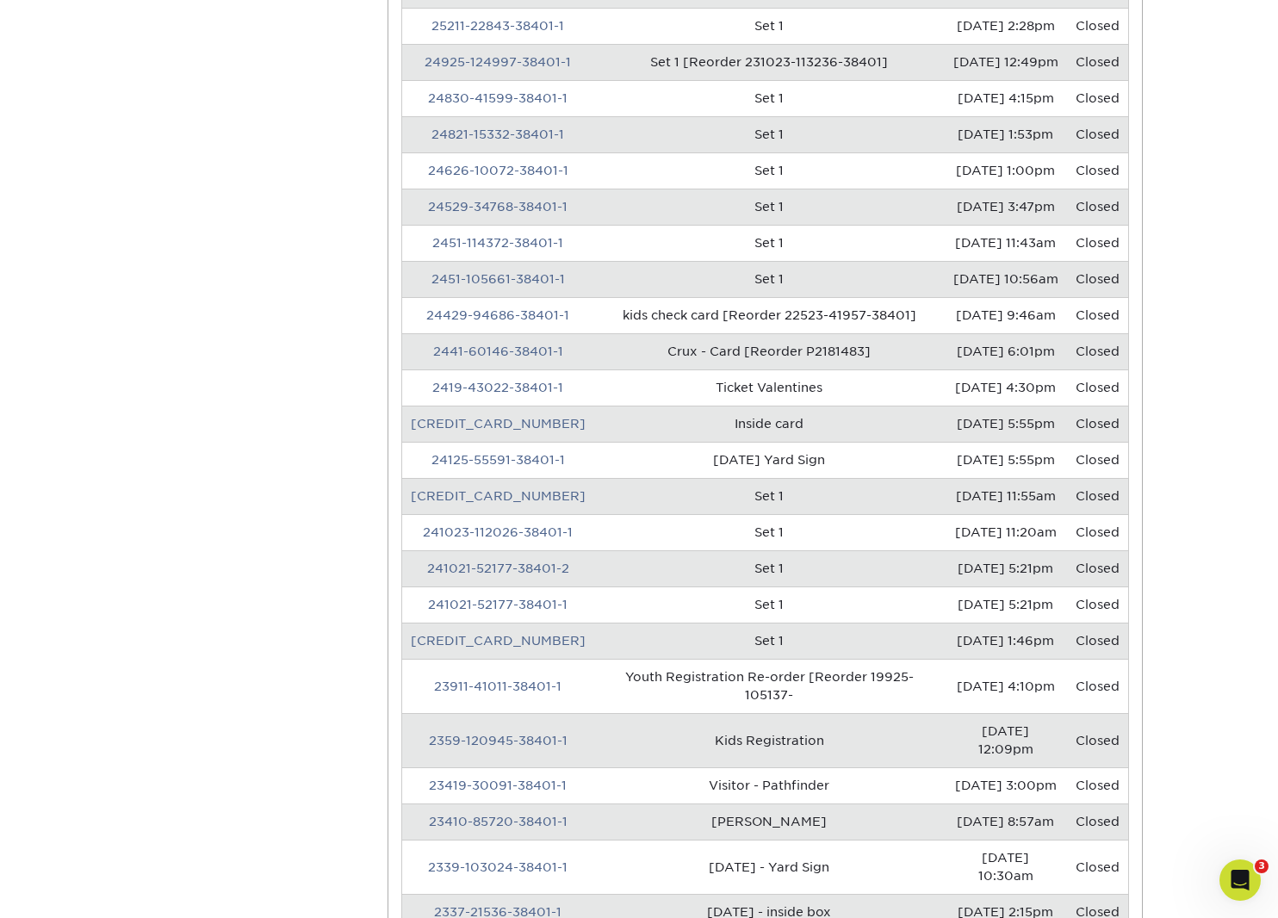
scroll to position [994, 0]
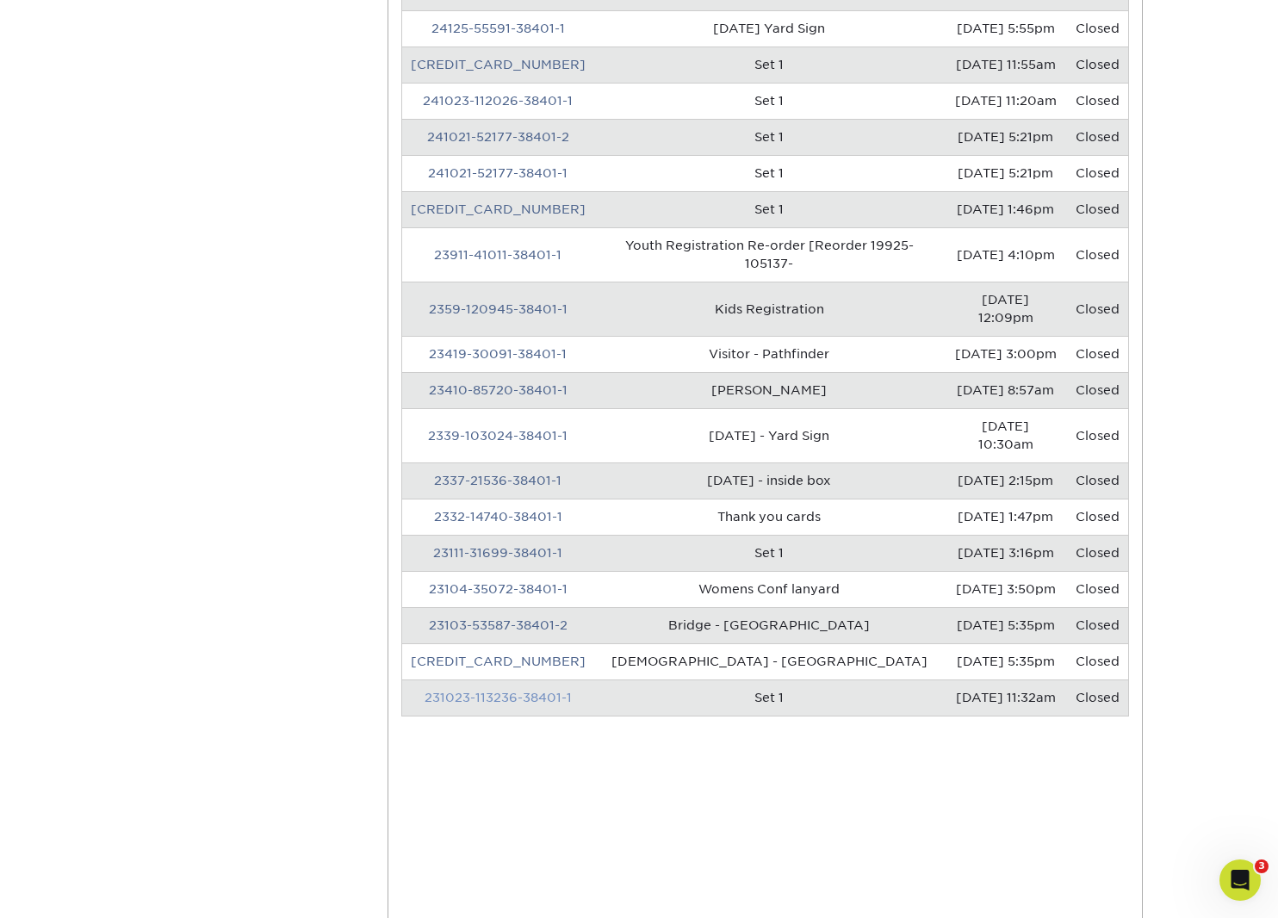
click at [471, 691] on link "231023-113236-38401-1" at bounding box center [498, 698] width 147 height 14
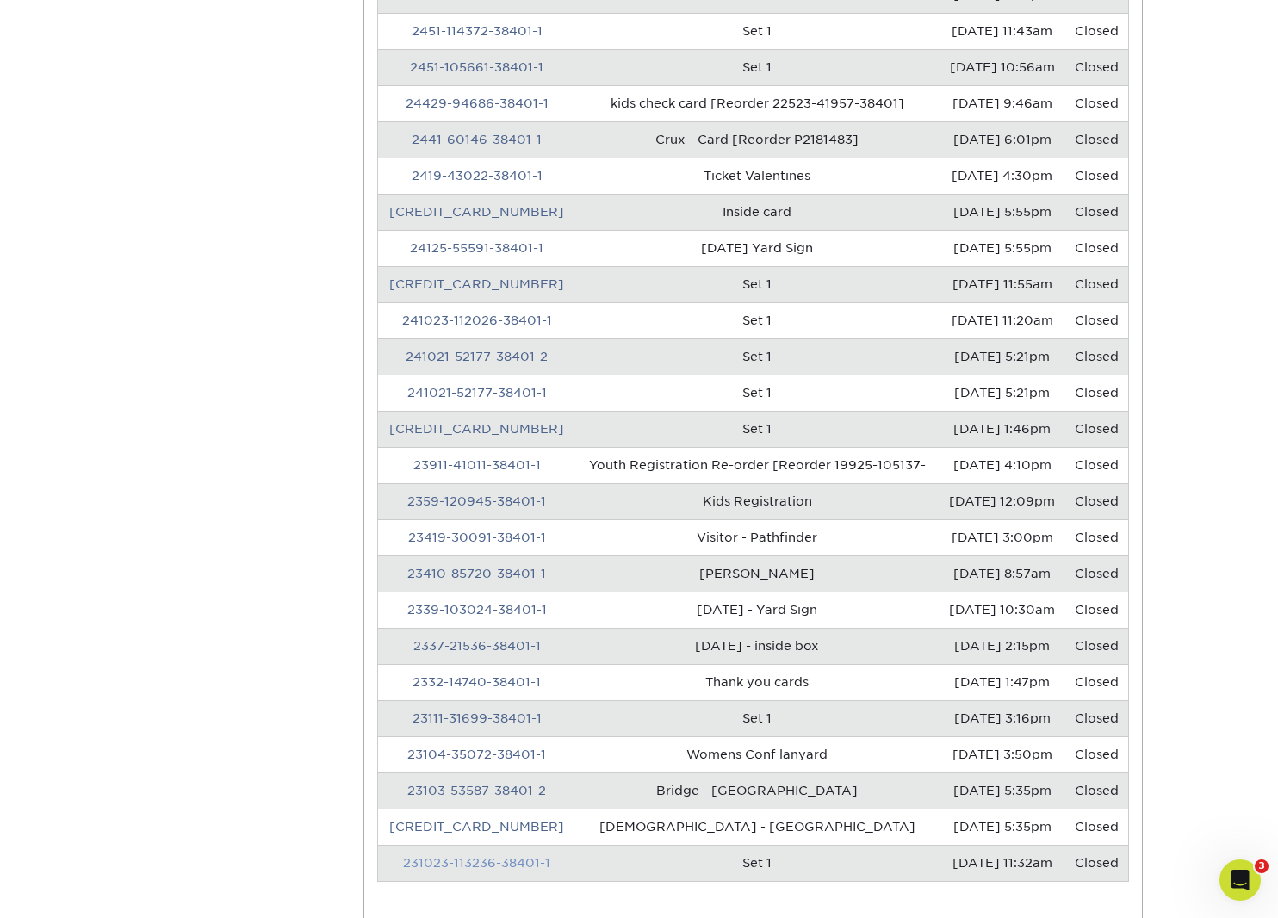
scroll to position [0, 0]
